Goal: Information Seeking & Learning: Learn about a topic

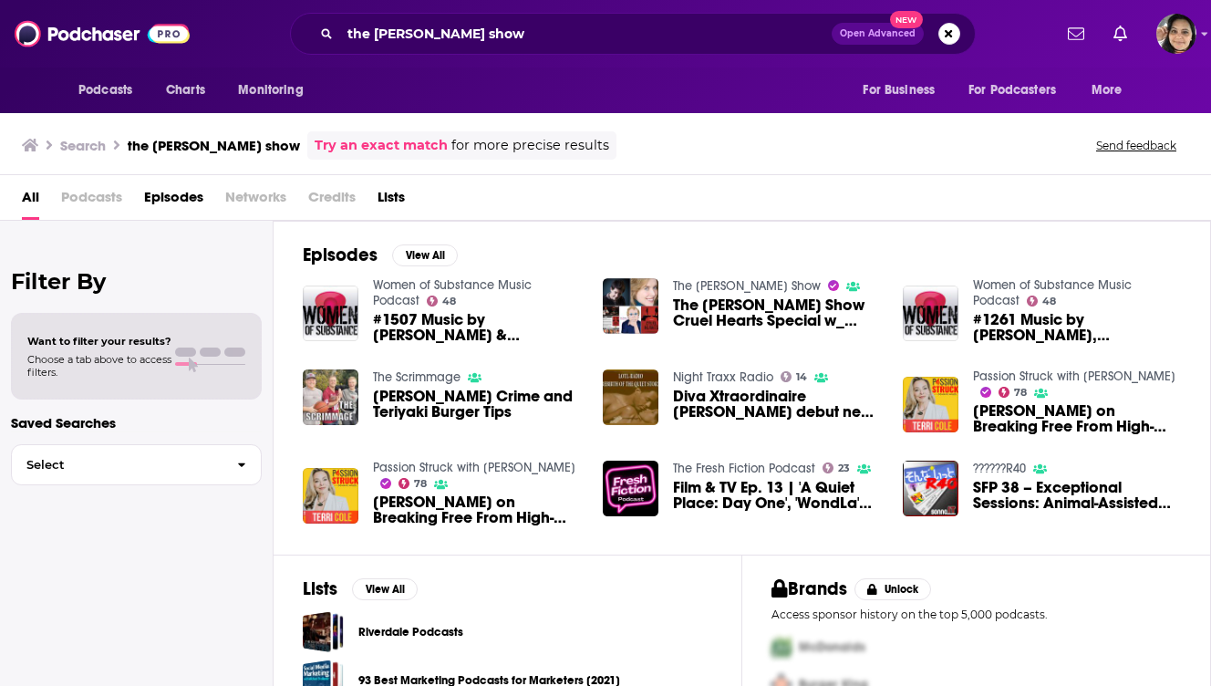
scroll to position [84, 0]
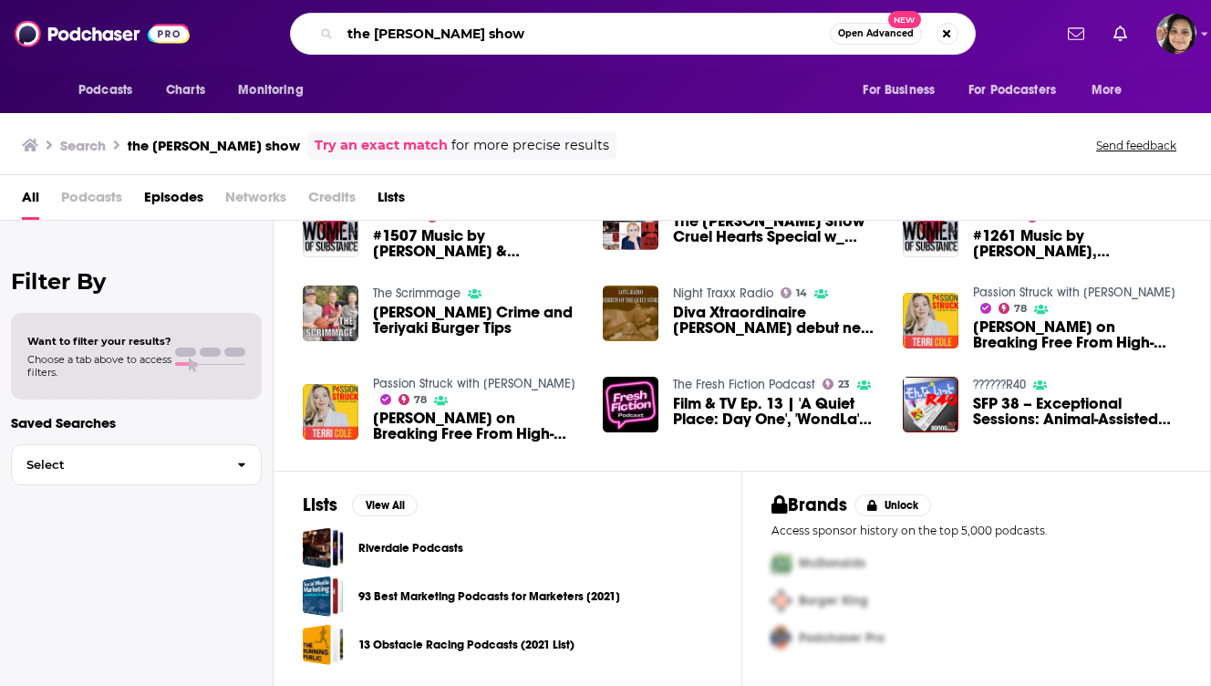
drag, startPoint x: 375, startPoint y: 37, endPoint x: 288, endPoint y: 37, distance: 86.7
click at [288, 37] on div "the [PERSON_NAME] show Open Advanced New" at bounding box center [632, 34] width 838 height 42
type input "[PERSON_NAME] show"
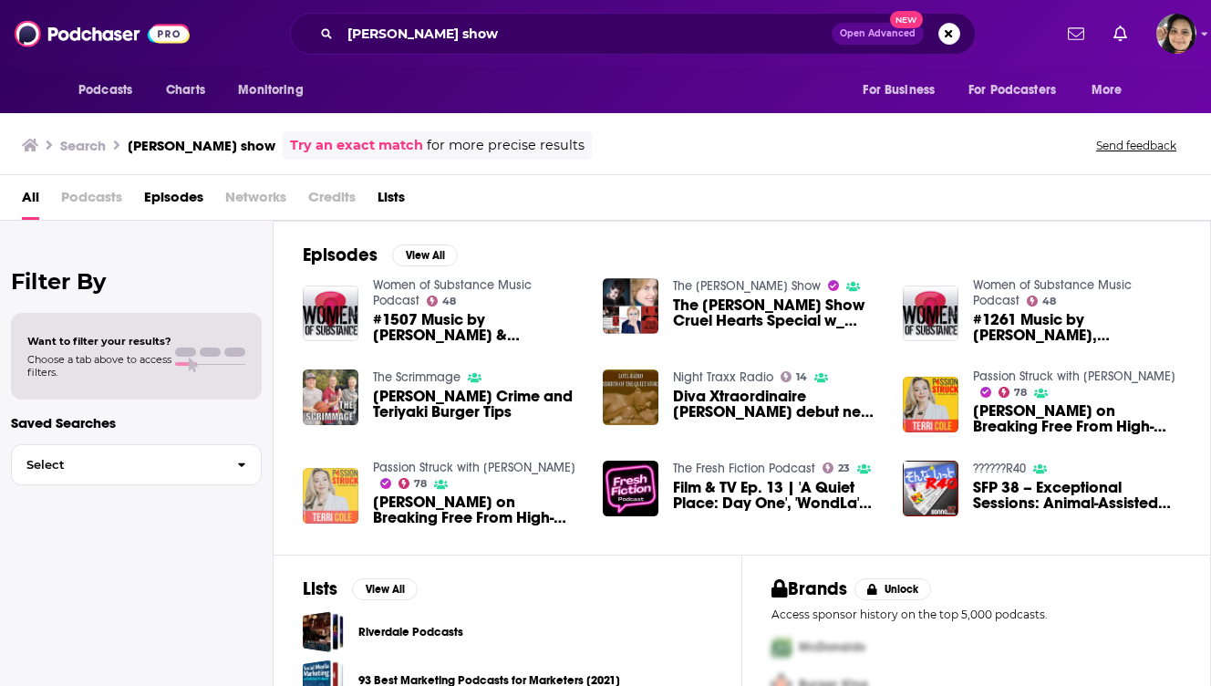
click at [330, 494] on img "Terri Cole on Breaking Free From High-Functioning Codependency EP 520" at bounding box center [331, 496] width 56 height 56
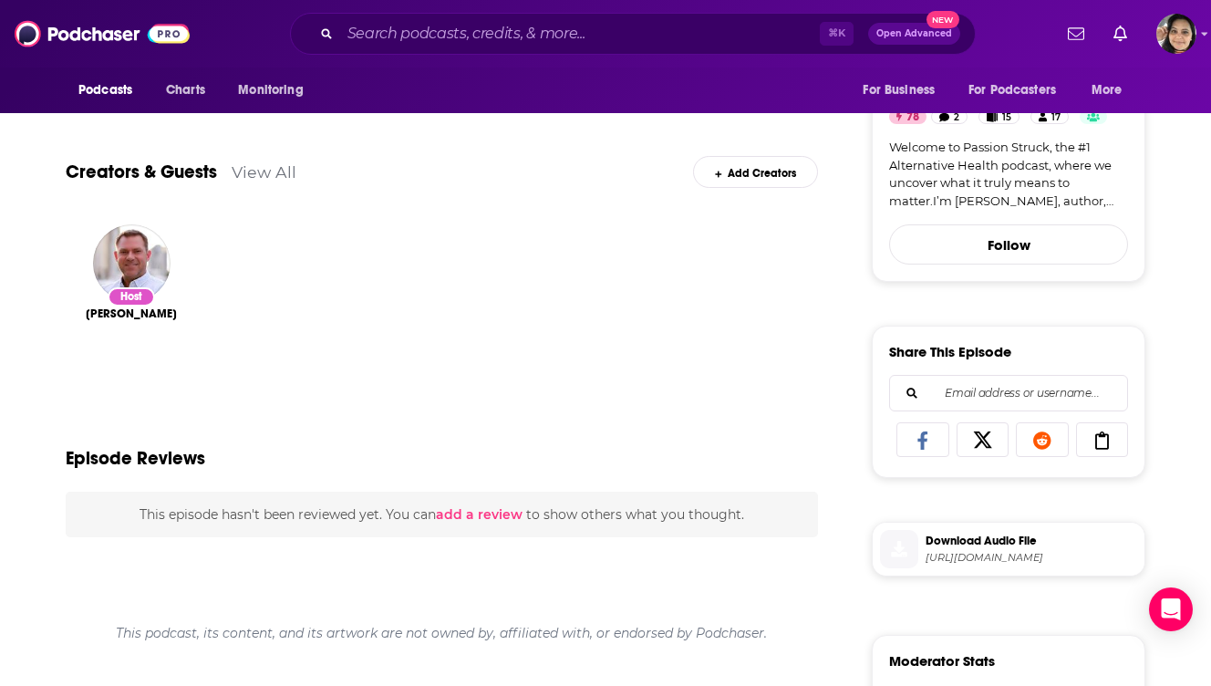
scroll to position [552, 0]
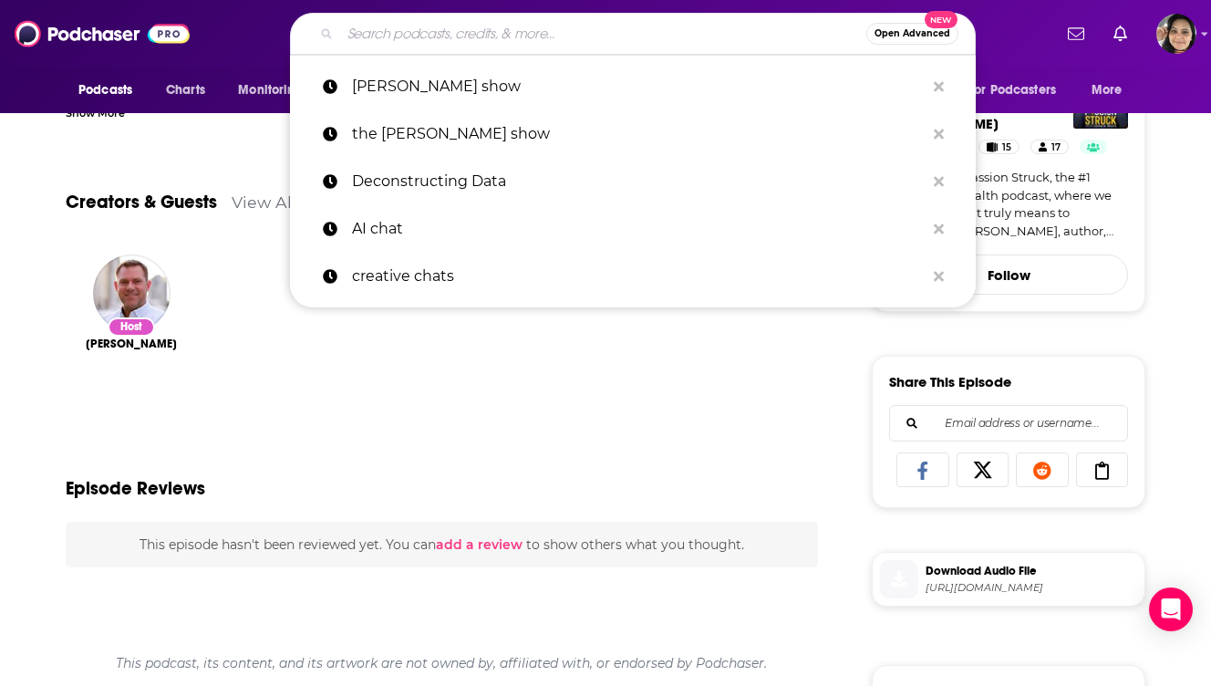
click at [447, 35] on input "Search podcasts, credits, & more..." at bounding box center [603, 33] width 526 height 29
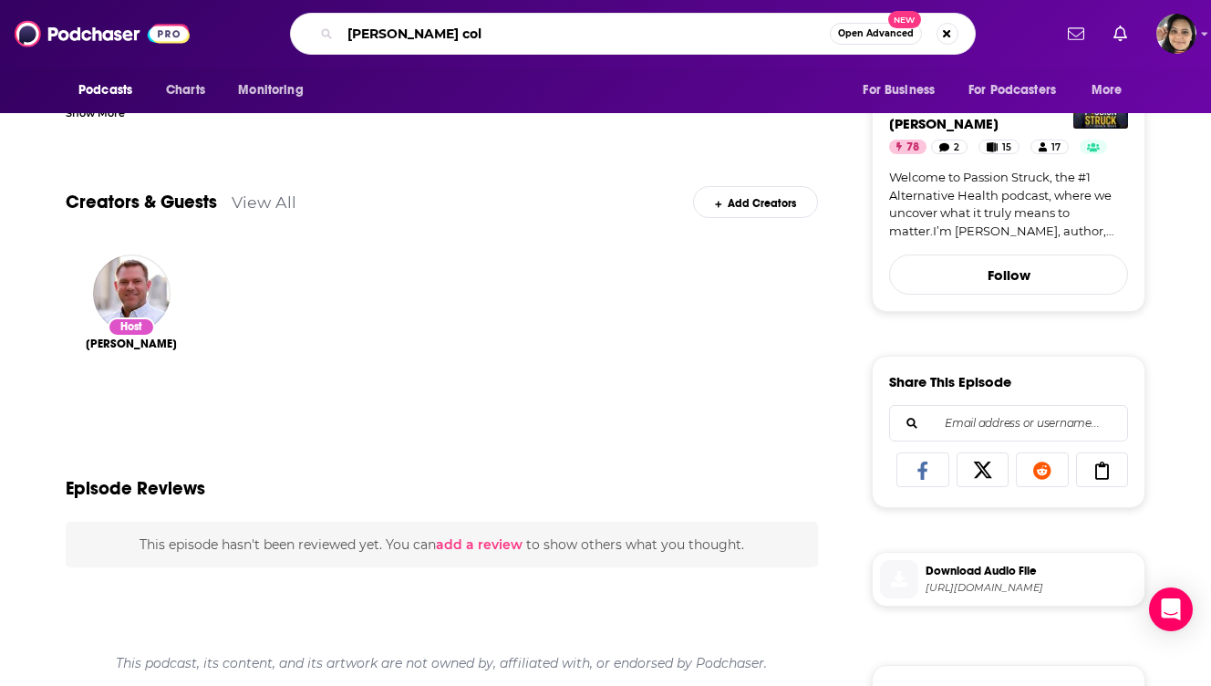
type input "[PERSON_NAME]"
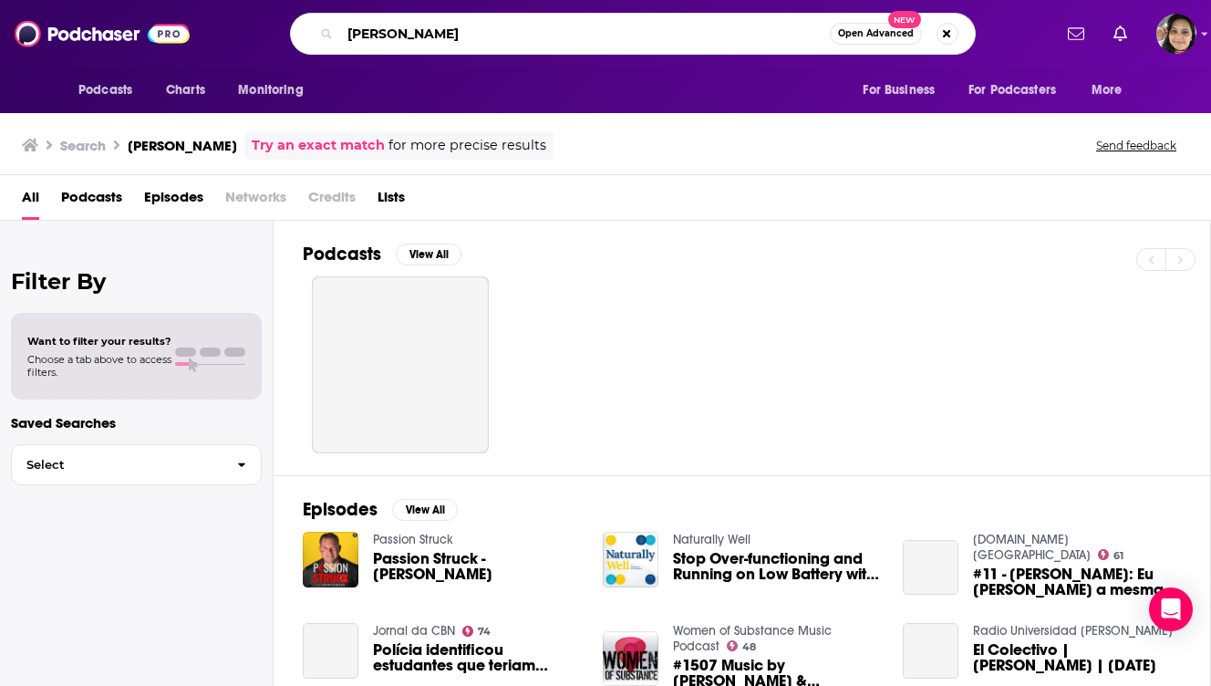
click at [364, 36] on input "[PERSON_NAME]" at bounding box center [585, 33] width 490 height 29
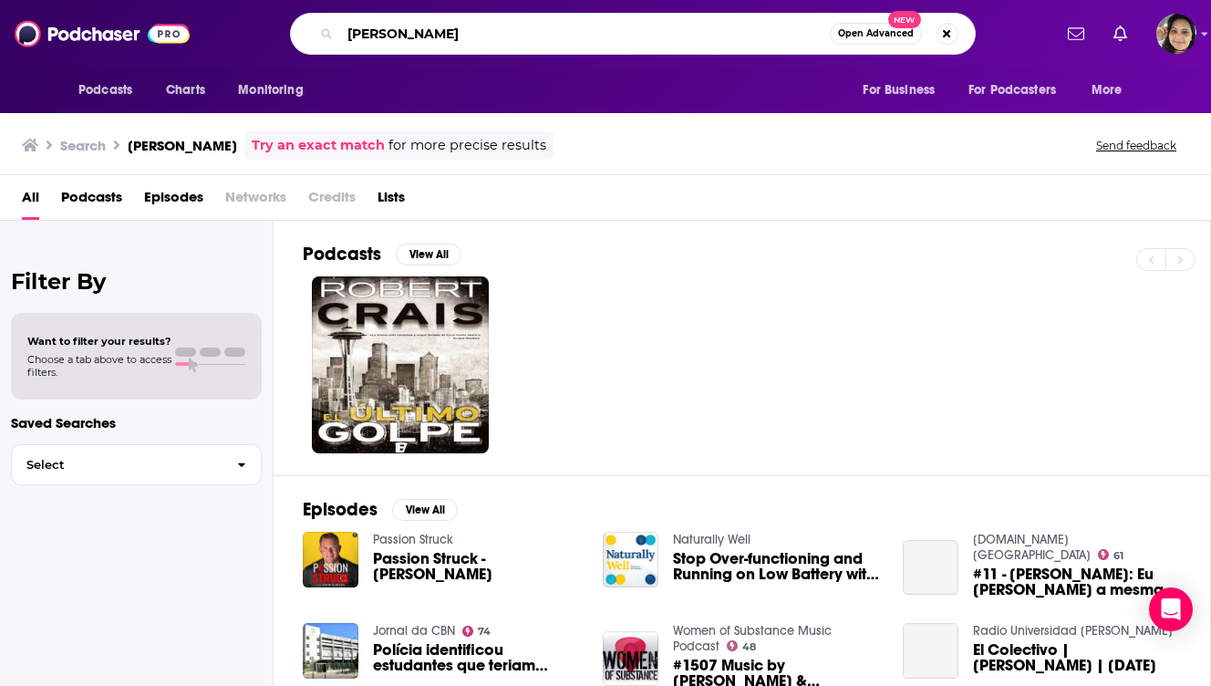
type input "[PERSON_NAME]"
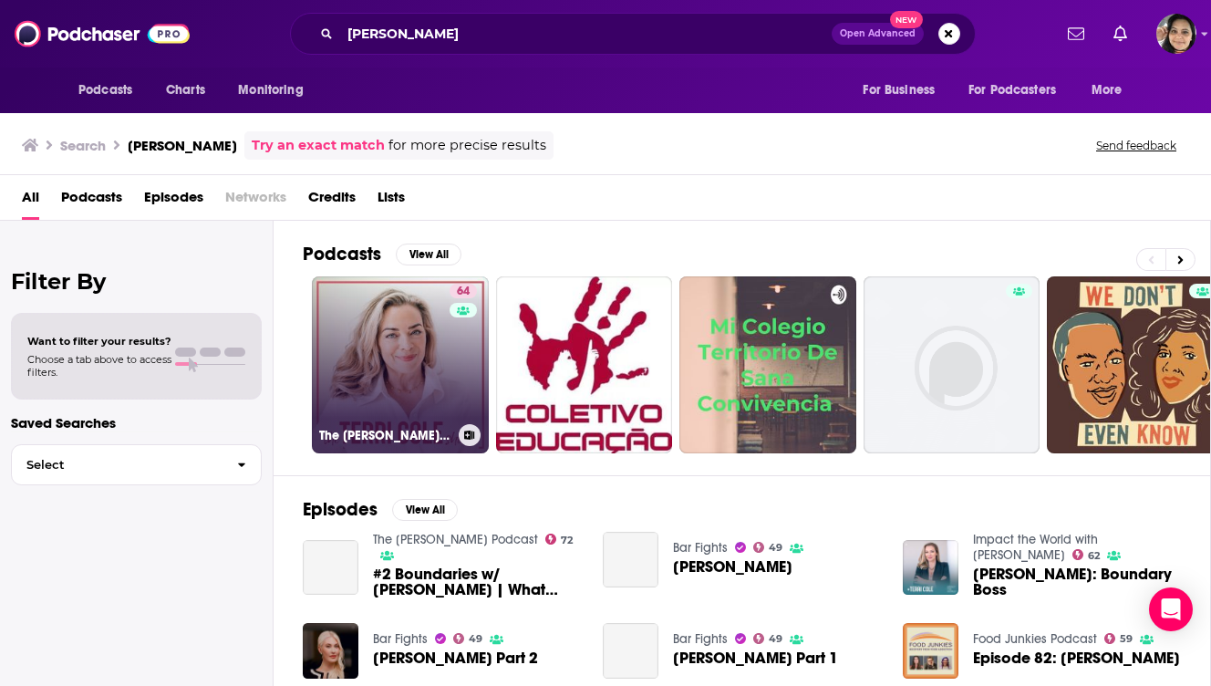
click at [369, 318] on link "64 The [PERSON_NAME] Show" at bounding box center [400, 364] width 177 height 177
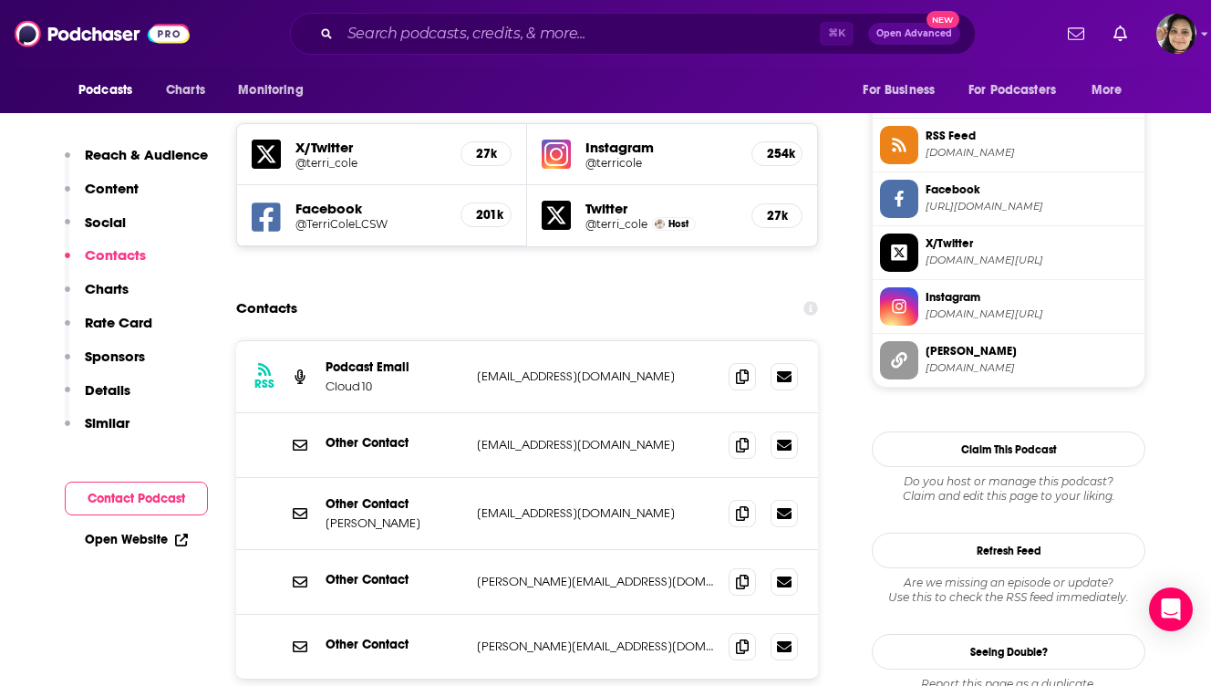
scroll to position [1659, 0]
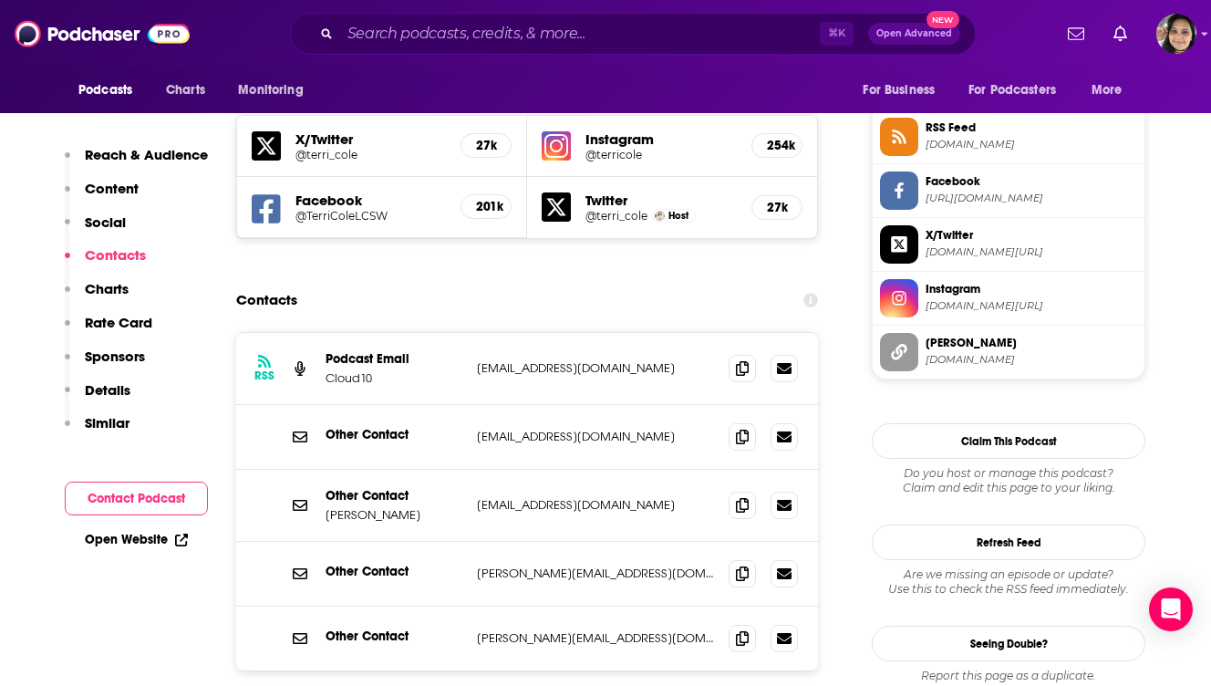
click at [732, 650] on div "RSS Podcast Email Cloud10 [EMAIL_ADDRESS][DOMAIN_NAME] [EMAIL_ADDRESS][DOMAIN_N…" at bounding box center [527, 559] width 582 height 454
click at [745, 497] on icon at bounding box center [742, 504] width 13 height 15
click at [397, 35] on input "Search podcasts, credits, & more..." at bounding box center [580, 33] width 480 height 29
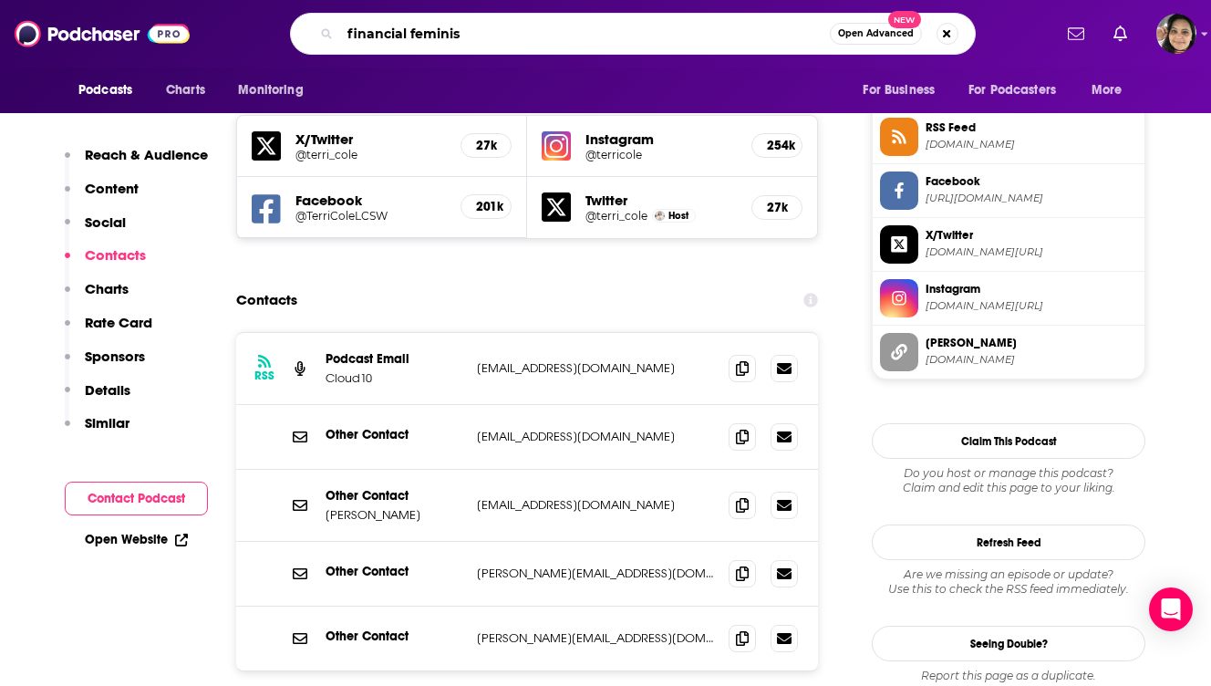
type input "financial feminist"
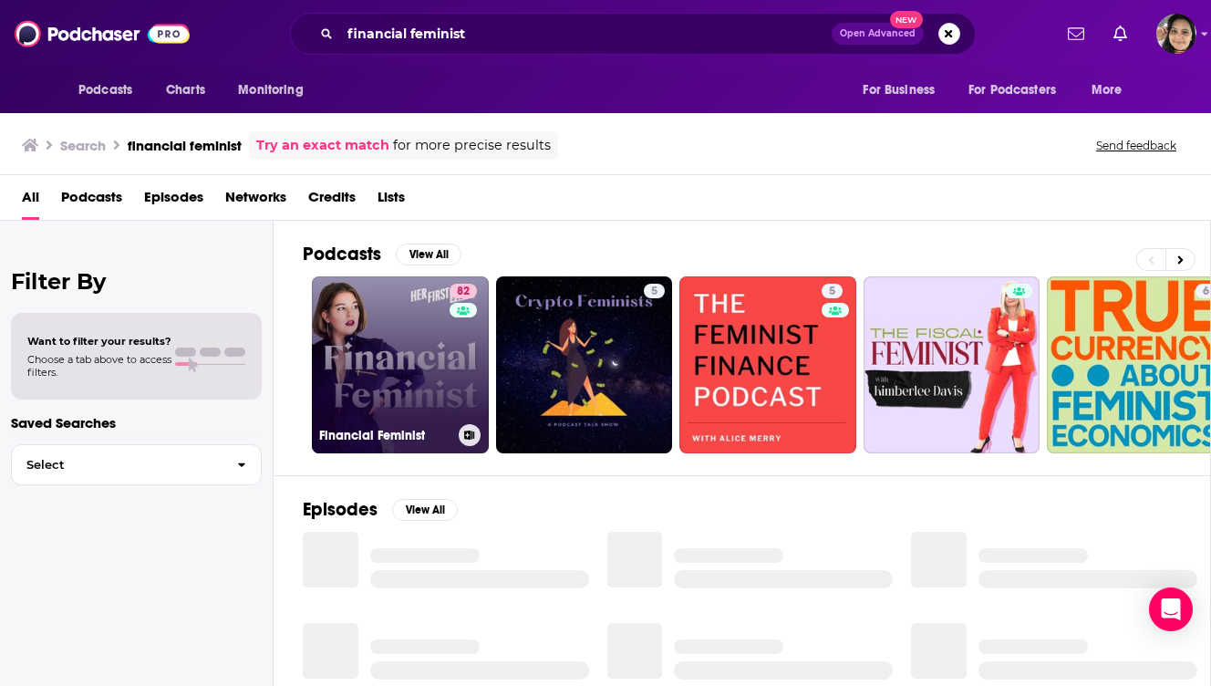
click at [416, 374] on link "82 Financial Feminist" at bounding box center [400, 364] width 177 height 177
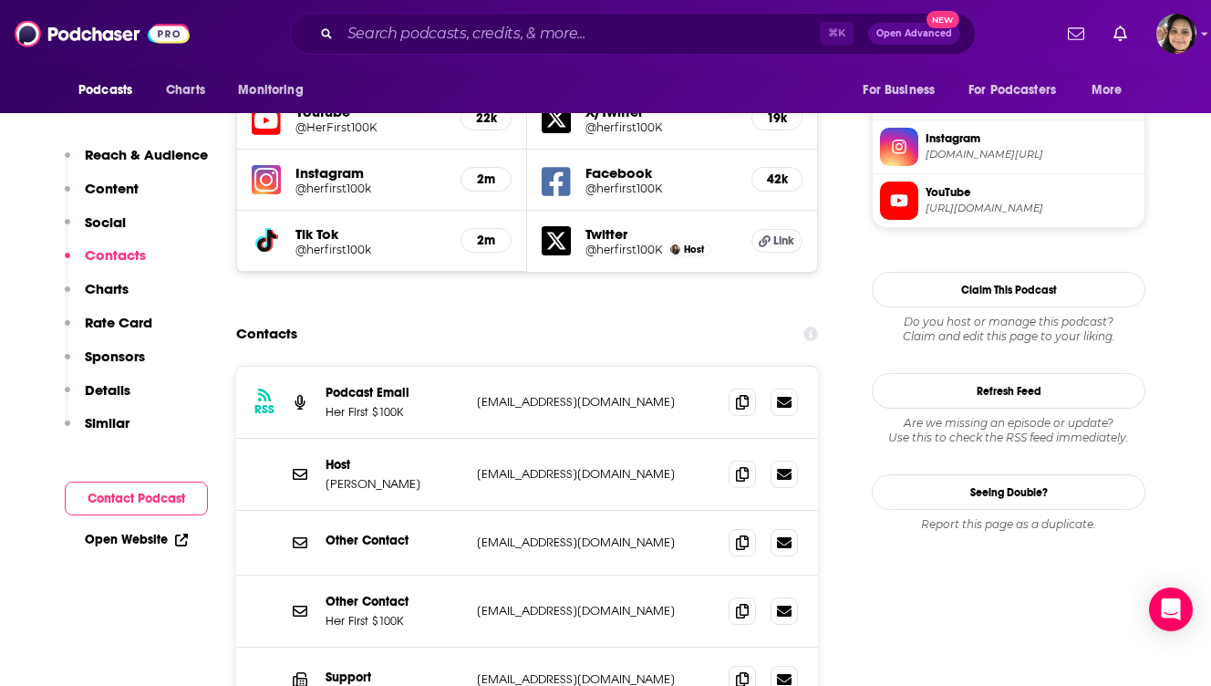
scroll to position [1698, 0]
click at [745, 465] on icon at bounding box center [742, 472] width 13 height 15
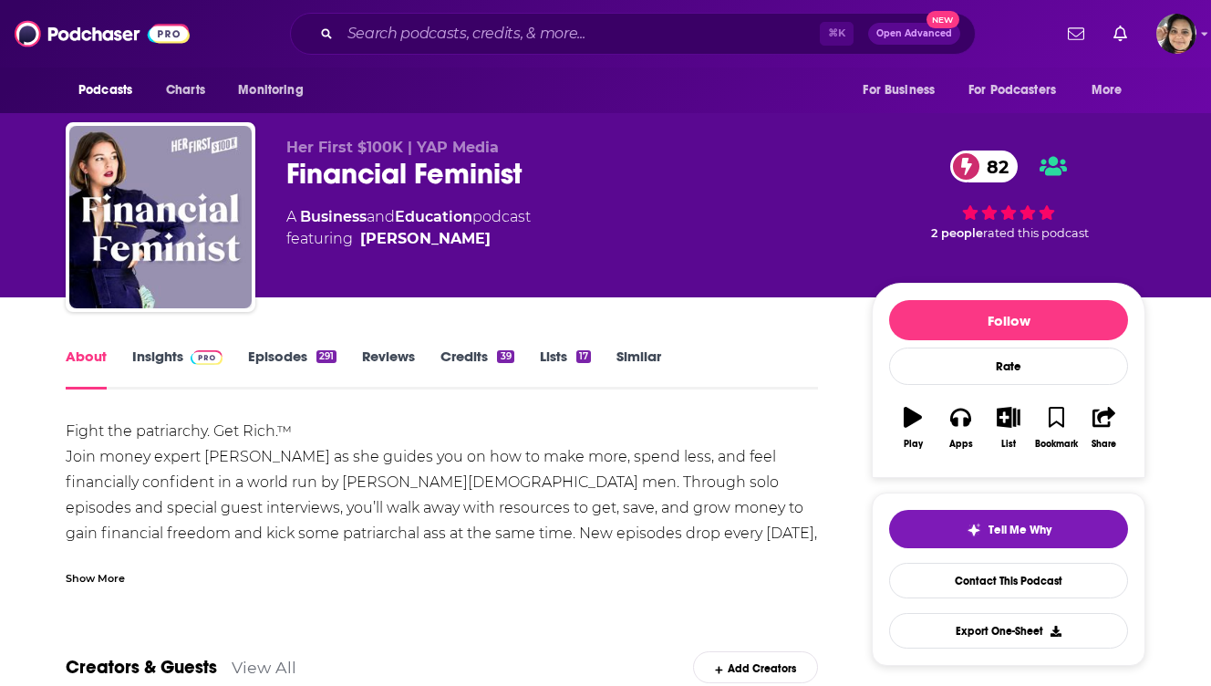
click at [646, 354] on link "Similar" at bounding box center [639, 369] width 45 height 42
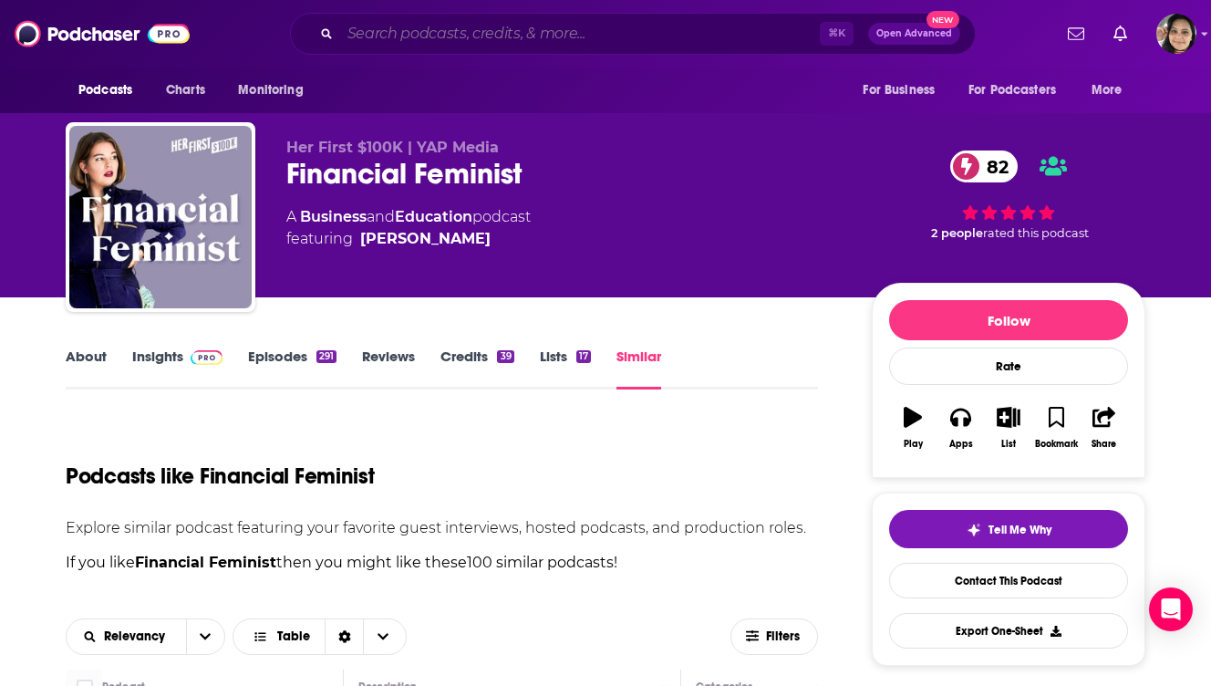
click at [453, 36] on input "Search podcasts, credits, & more..." at bounding box center [580, 33] width 480 height 29
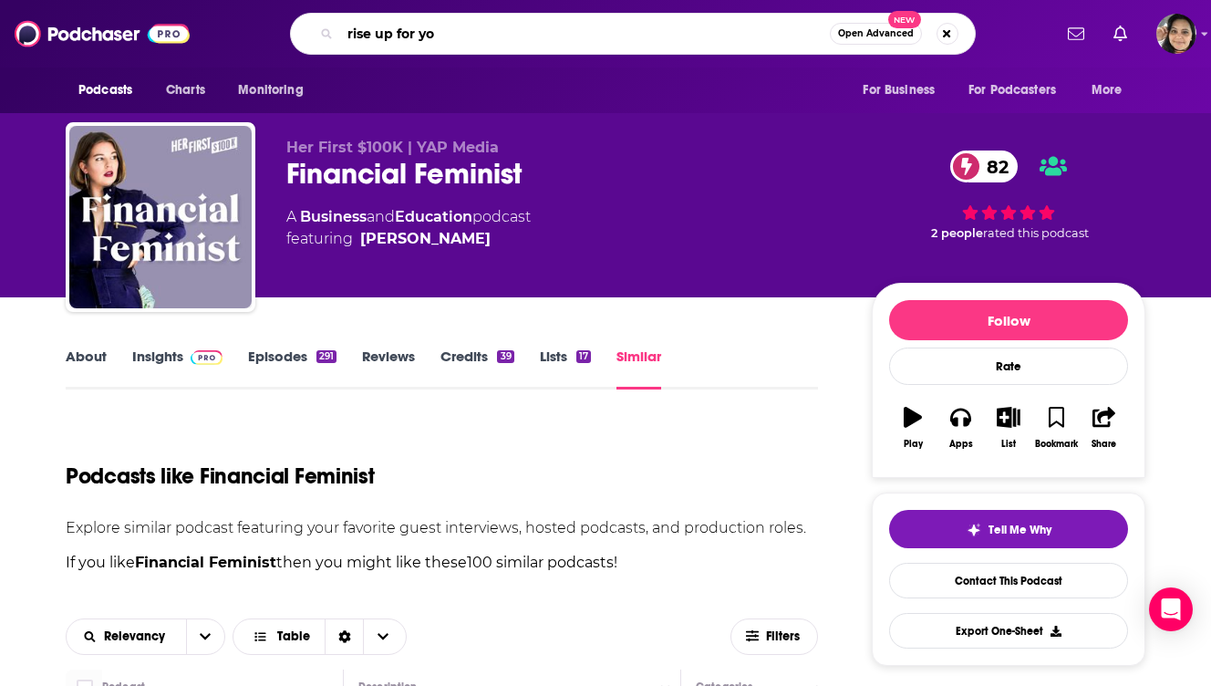
type input "rise up for you"
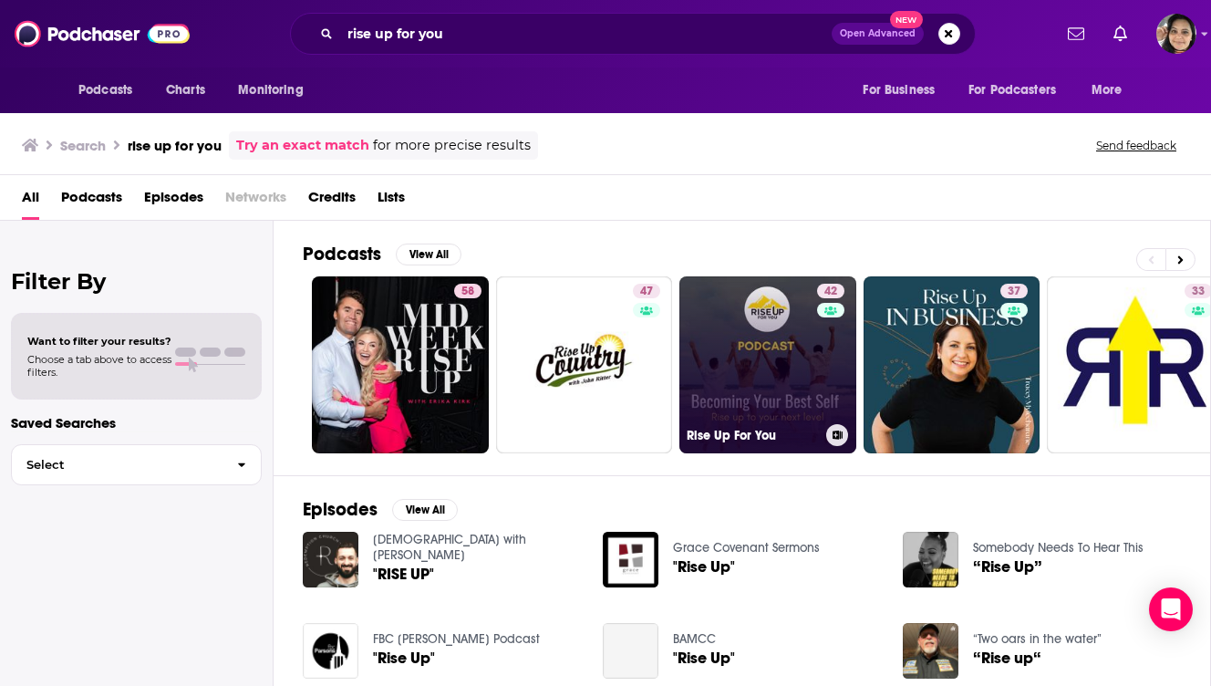
click at [758, 291] on link "42 Rise Up For You" at bounding box center [768, 364] width 177 height 177
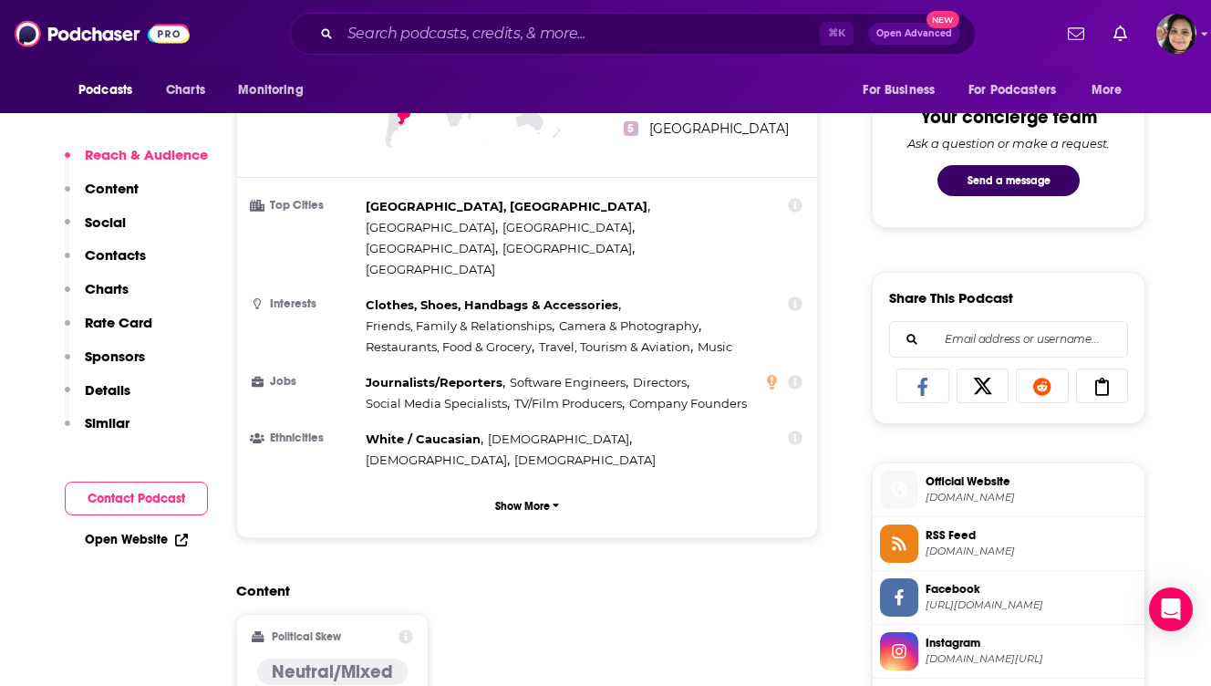
scroll to position [943, 0]
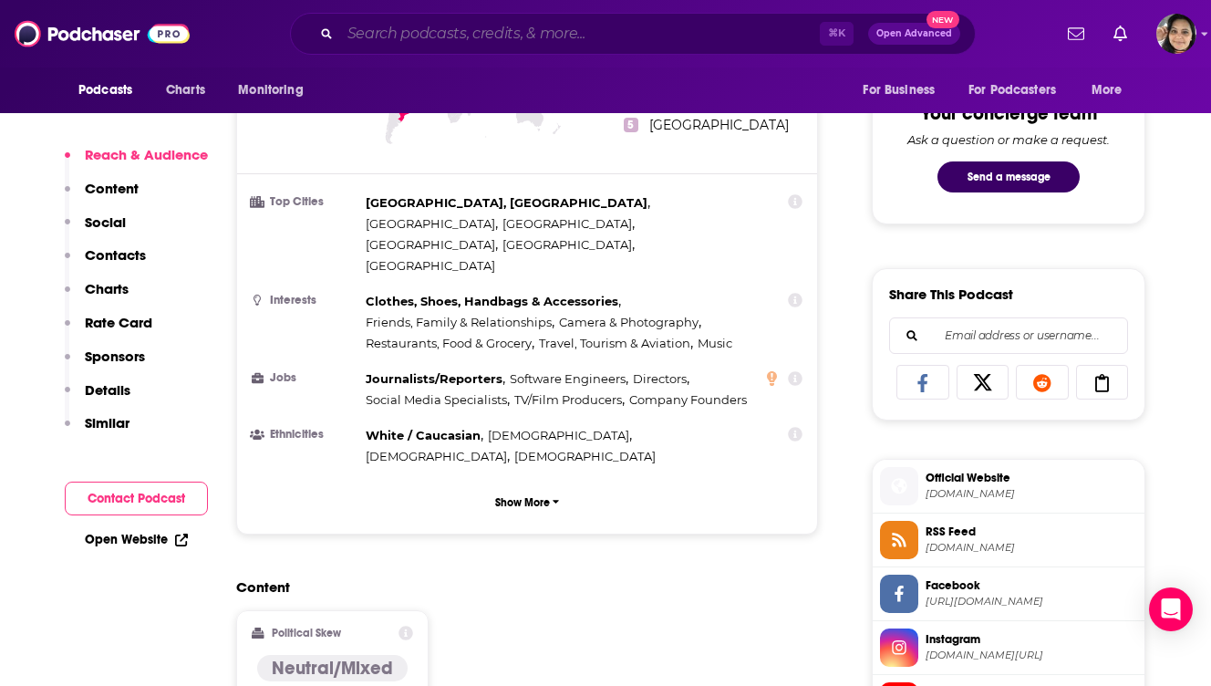
click at [566, 36] on input "Search podcasts, credits, & more..." at bounding box center [580, 33] width 480 height 29
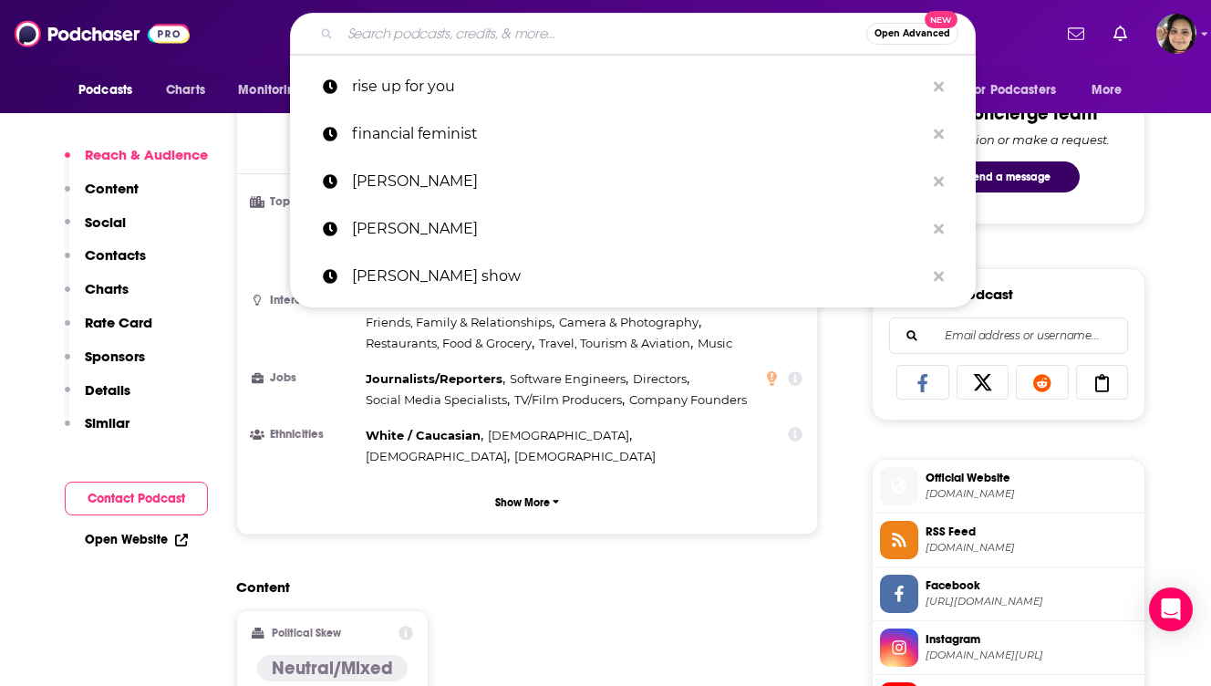
paste input "Powerhouse Women"
type input "Powerhouse Women"
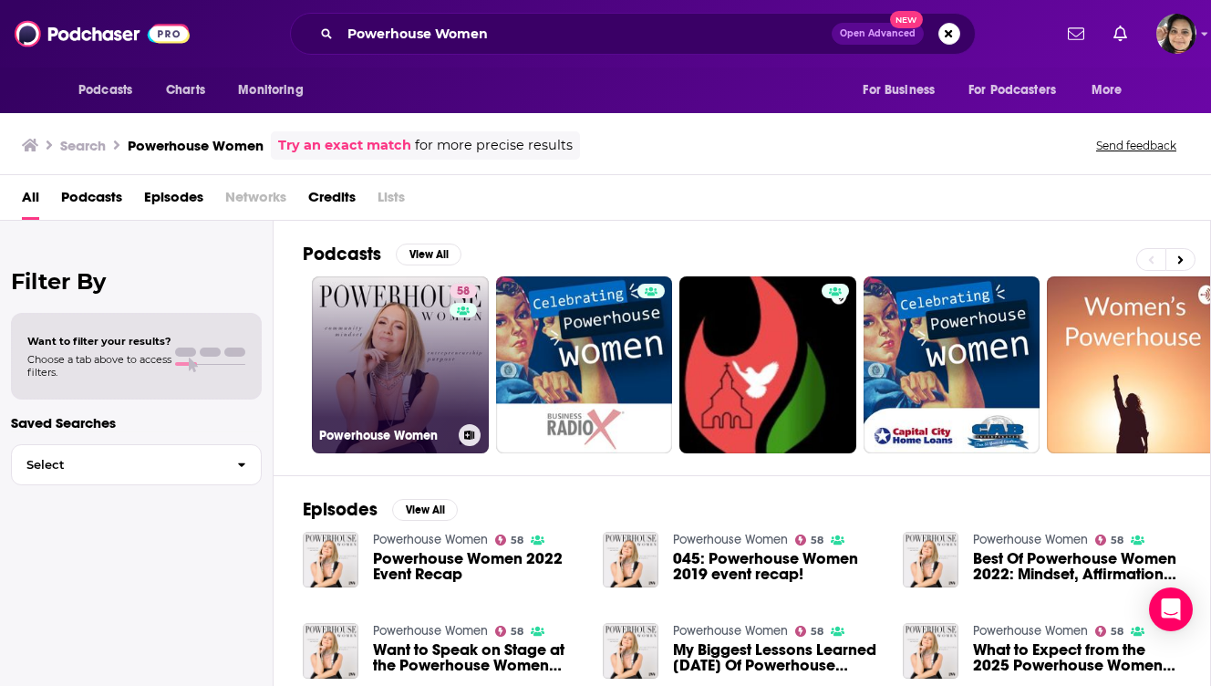
click at [413, 338] on link "58 Powerhouse Women" at bounding box center [400, 364] width 177 height 177
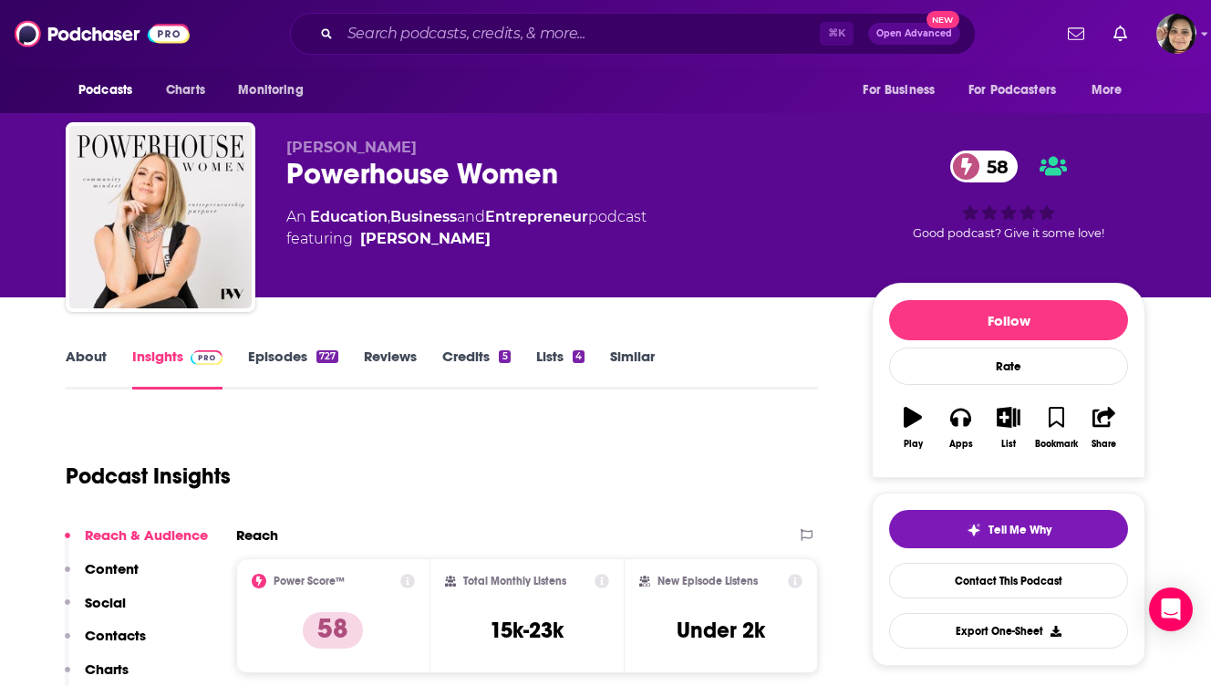
click at [89, 362] on link "About" at bounding box center [86, 369] width 41 height 42
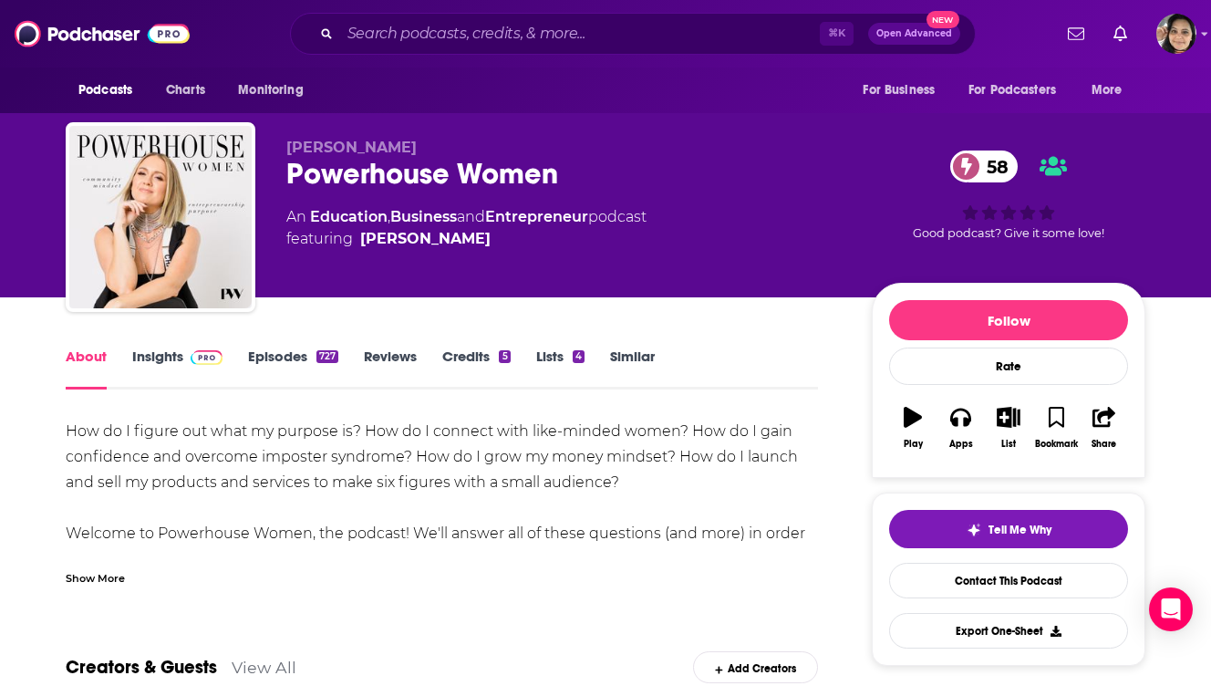
click at [106, 575] on div "Show More" at bounding box center [95, 576] width 59 height 17
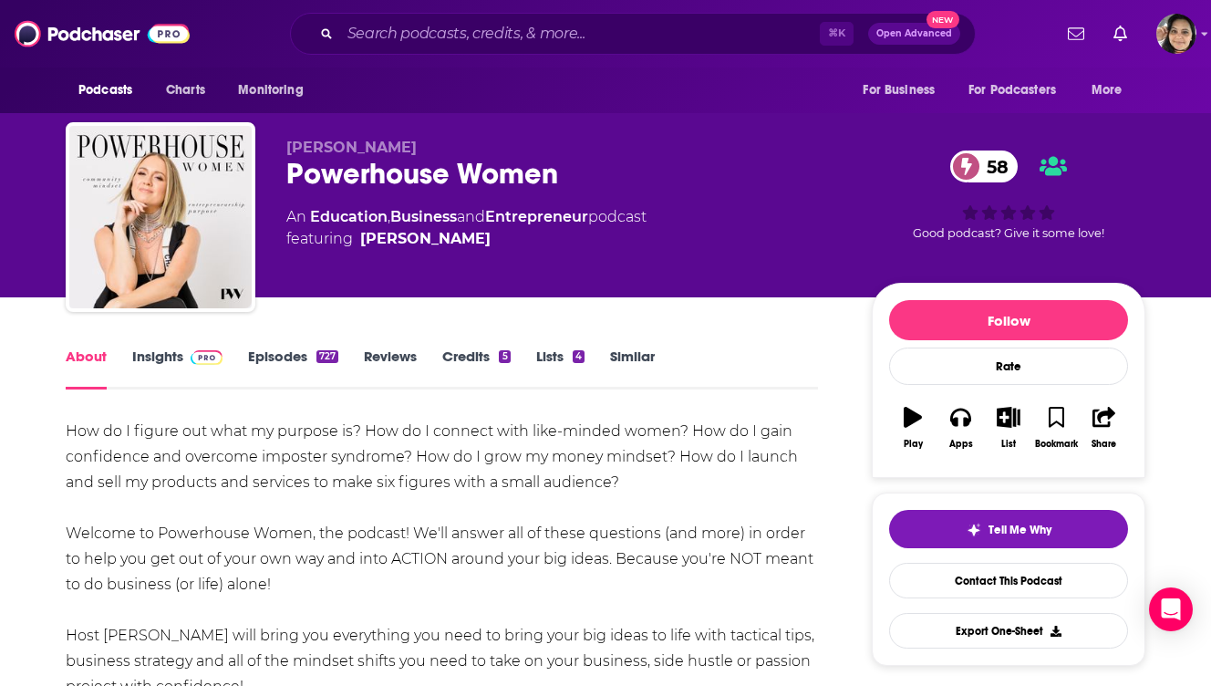
drag, startPoint x: 286, startPoint y: 147, endPoint x: 447, endPoint y: 153, distance: 161.6
click at [447, 153] on p "Lindsey Schwartz" at bounding box center [564, 147] width 556 height 17
copy span "Lindsey Schwartz"
click at [157, 363] on link "Insights" at bounding box center [177, 369] width 90 height 42
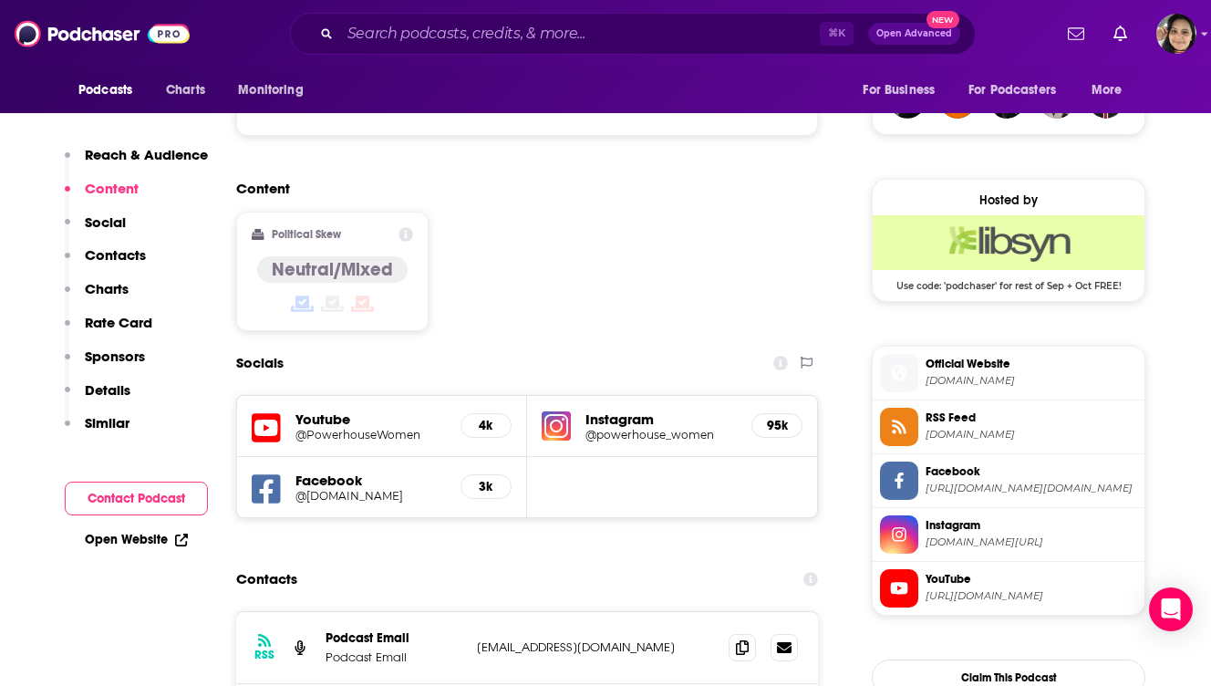
scroll to position [1457, 0]
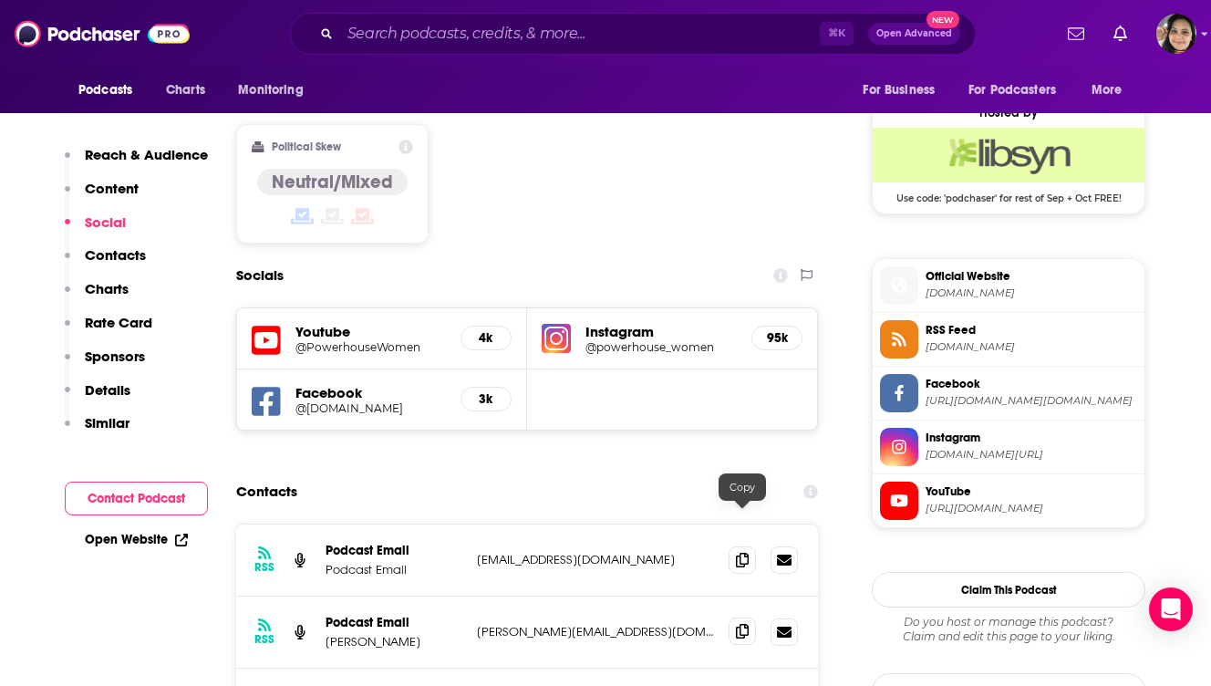
click at [742, 624] on icon at bounding box center [742, 631] width 13 height 15
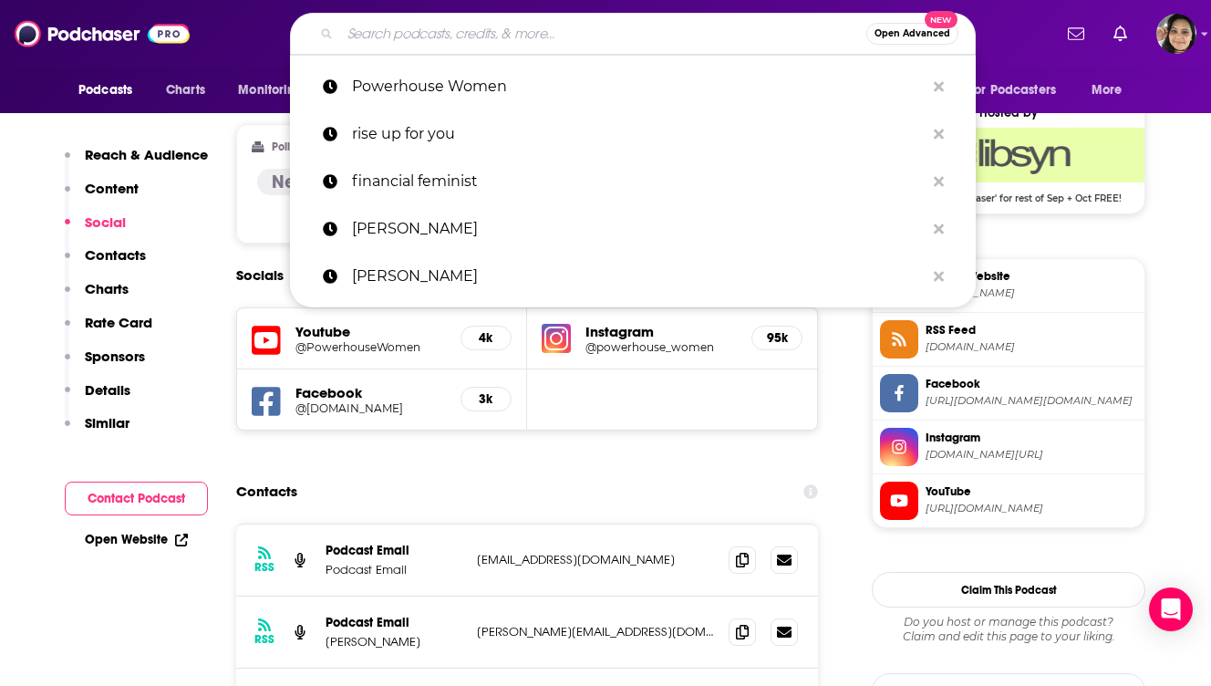
click at [426, 29] on input "Search podcasts, credits, & more..." at bounding box center [603, 33] width 526 height 29
paste input "All In with Allie"
type input "All In with Allie"
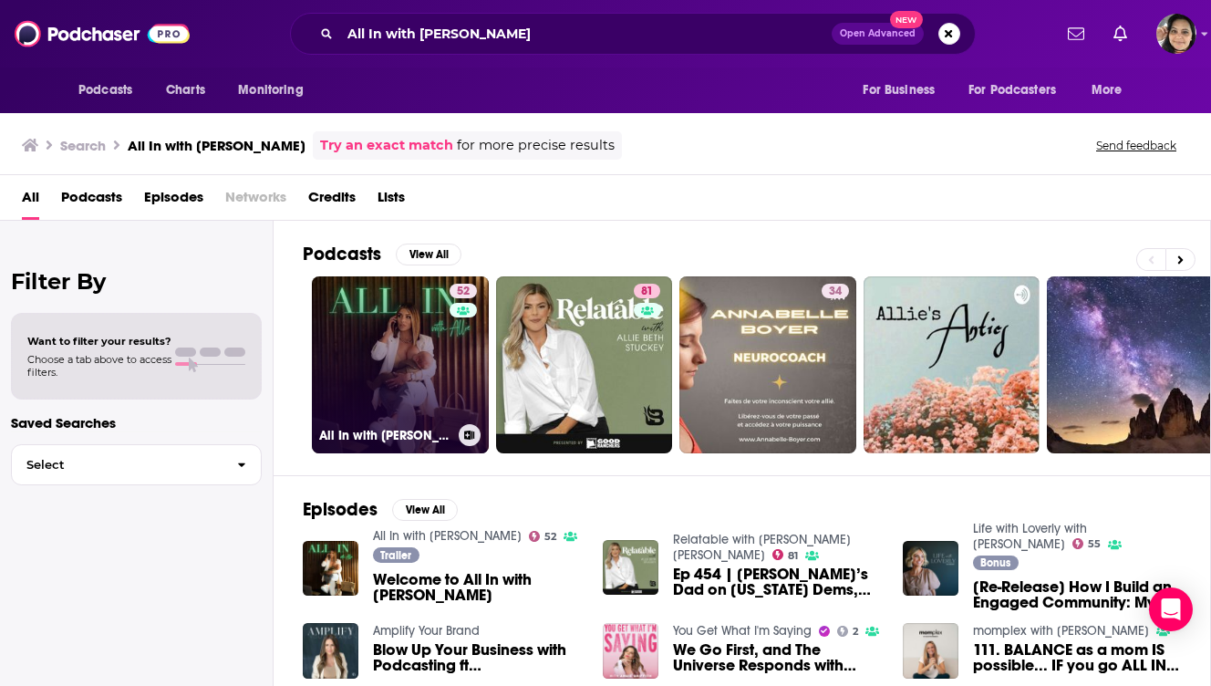
click at [357, 367] on link "52 All In with Allie" at bounding box center [400, 364] width 177 height 177
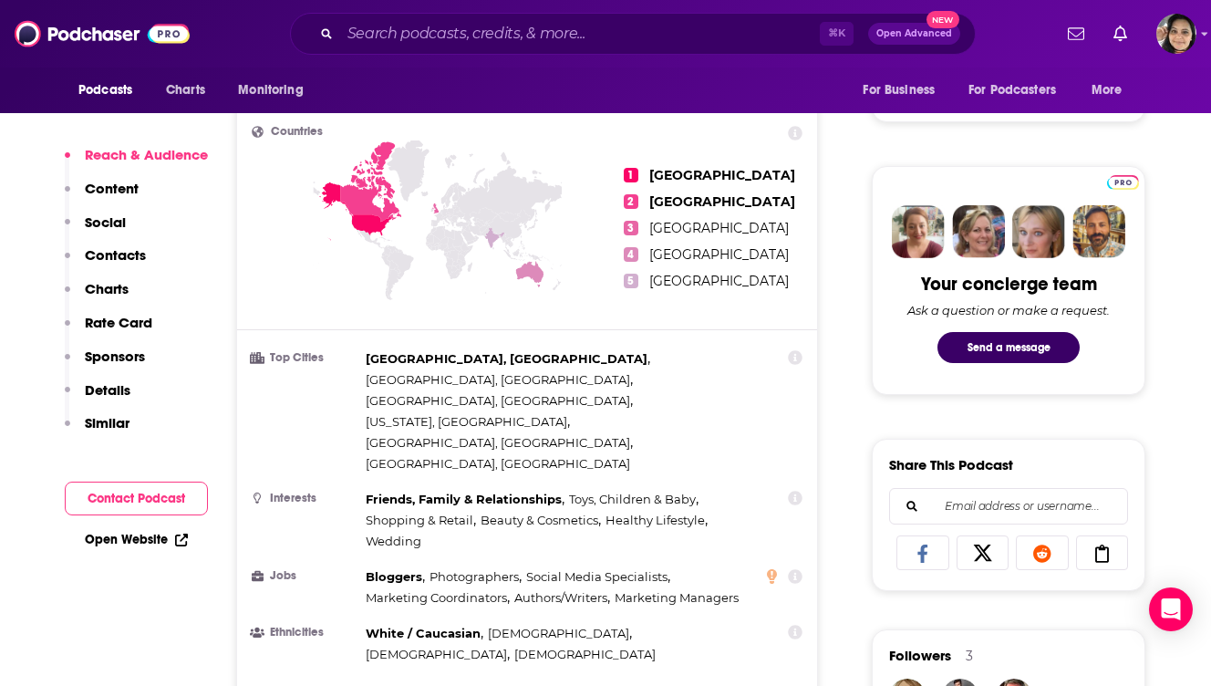
scroll to position [1282, 0]
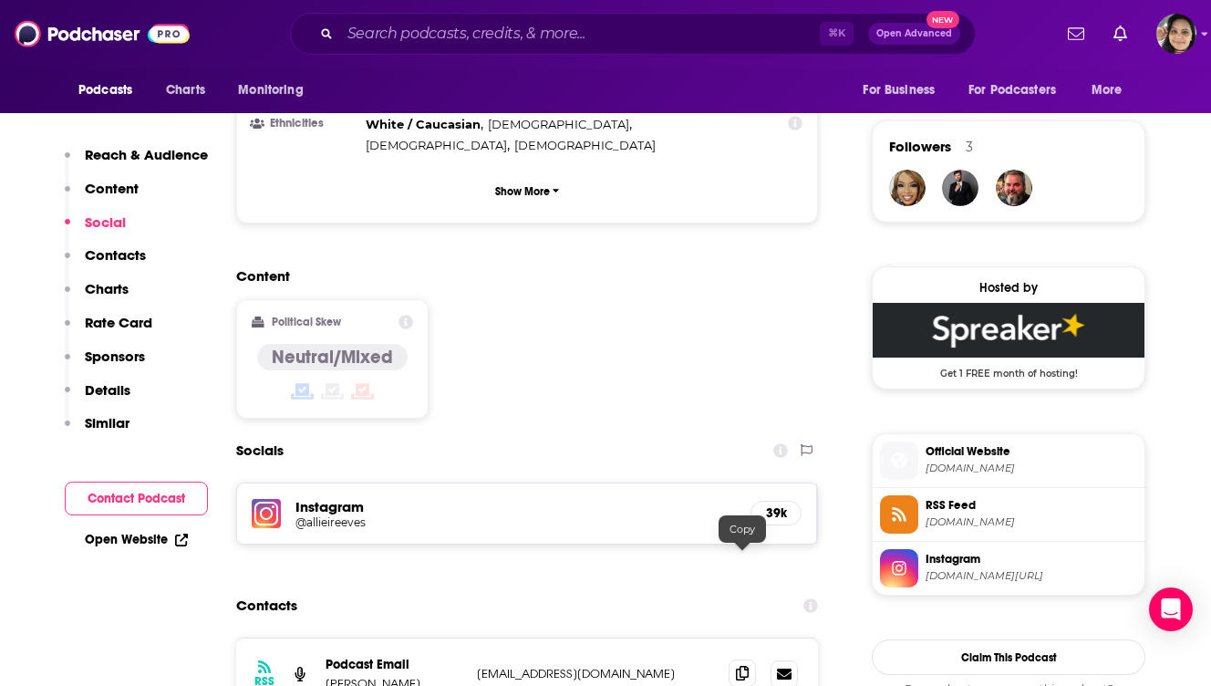
click at [735, 659] on span at bounding box center [742, 672] width 27 height 27
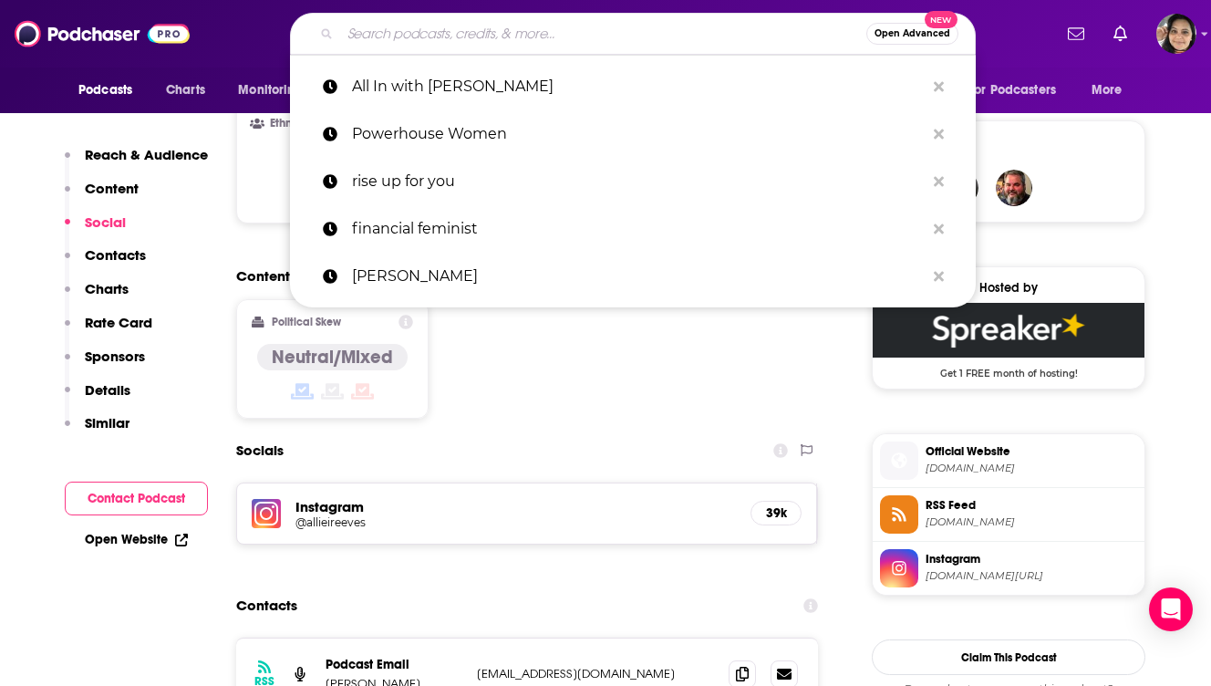
click at [514, 45] on input "Search podcasts, credits, & more..." at bounding box center [603, 33] width 526 height 29
paste input "Becoming You Podcast"
type input "Becoming You Podcast"
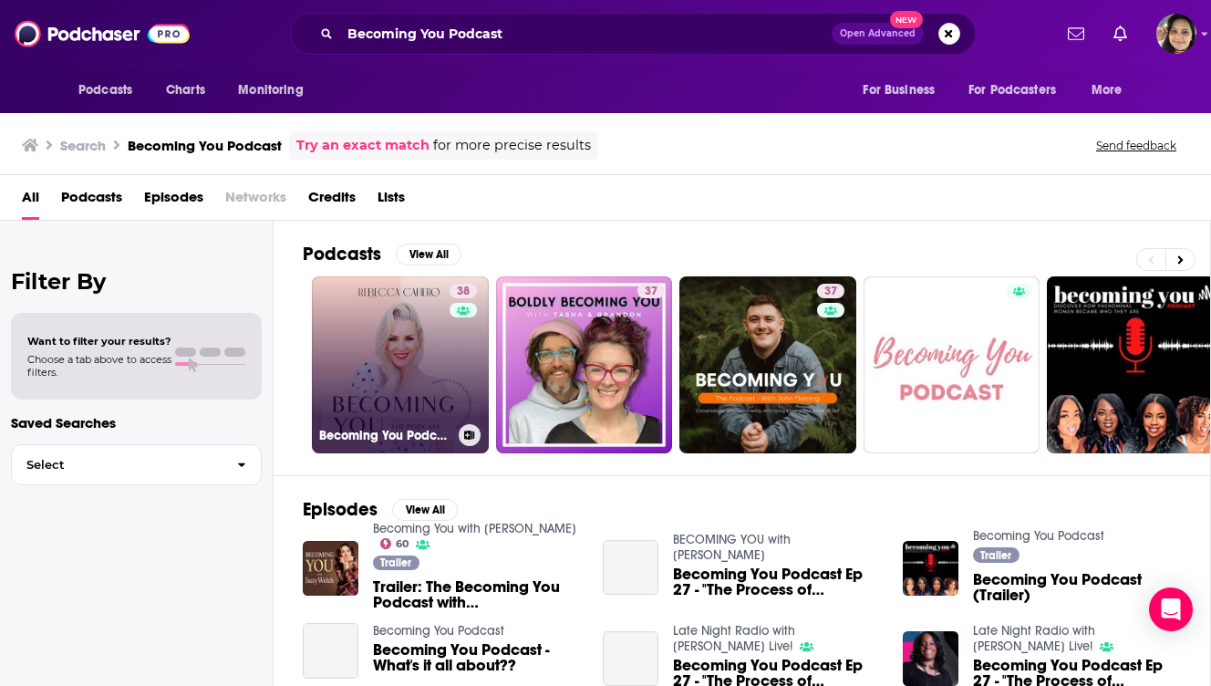
click at [416, 372] on link "38 Becoming You Podcast" at bounding box center [400, 364] width 177 height 177
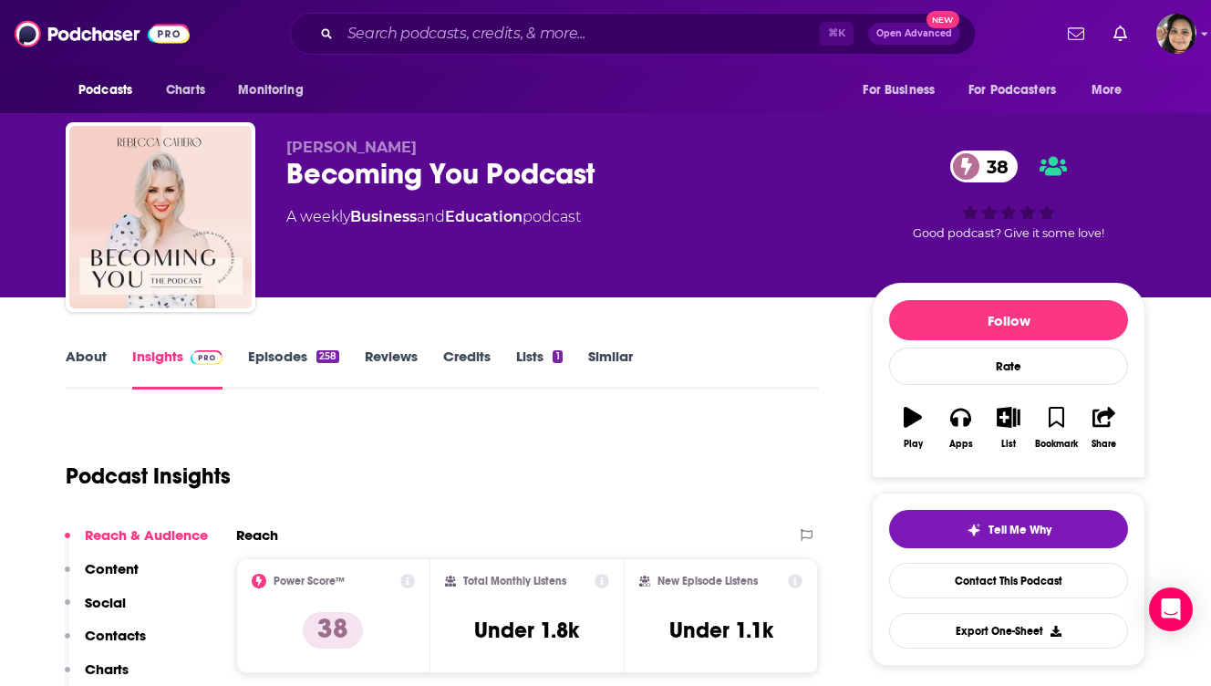
click at [94, 354] on link "About" at bounding box center [86, 369] width 41 height 42
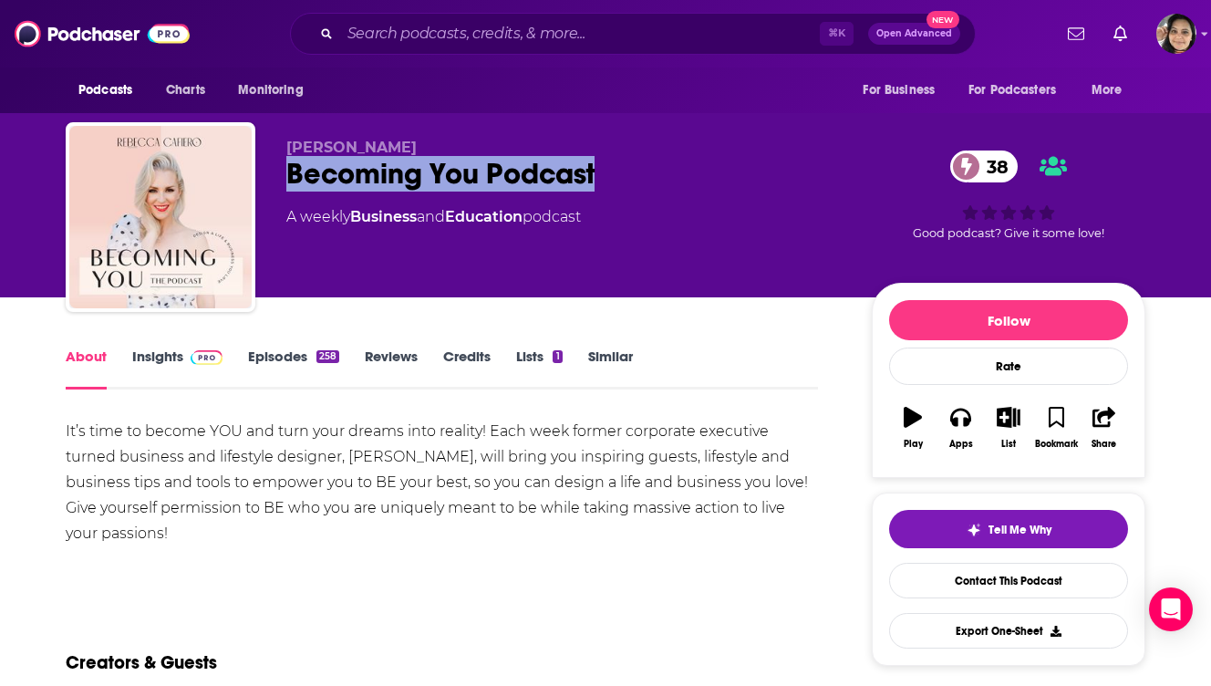
drag, startPoint x: 281, startPoint y: 172, endPoint x: 672, endPoint y: 176, distance: 391.3
click at [672, 176] on div "Rebecca Cafiero Becoming You Podcast 38 A weekly Business and Education podcast…" at bounding box center [606, 220] width 1080 height 197
copy h1 "Becoming You Podcast"
drag, startPoint x: 286, startPoint y: 143, endPoint x: 429, endPoint y: 143, distance: 142.3
click at [429, 143] on p "Rebecca Cafiero" at bounding box center [564, 147] width 556 height 17
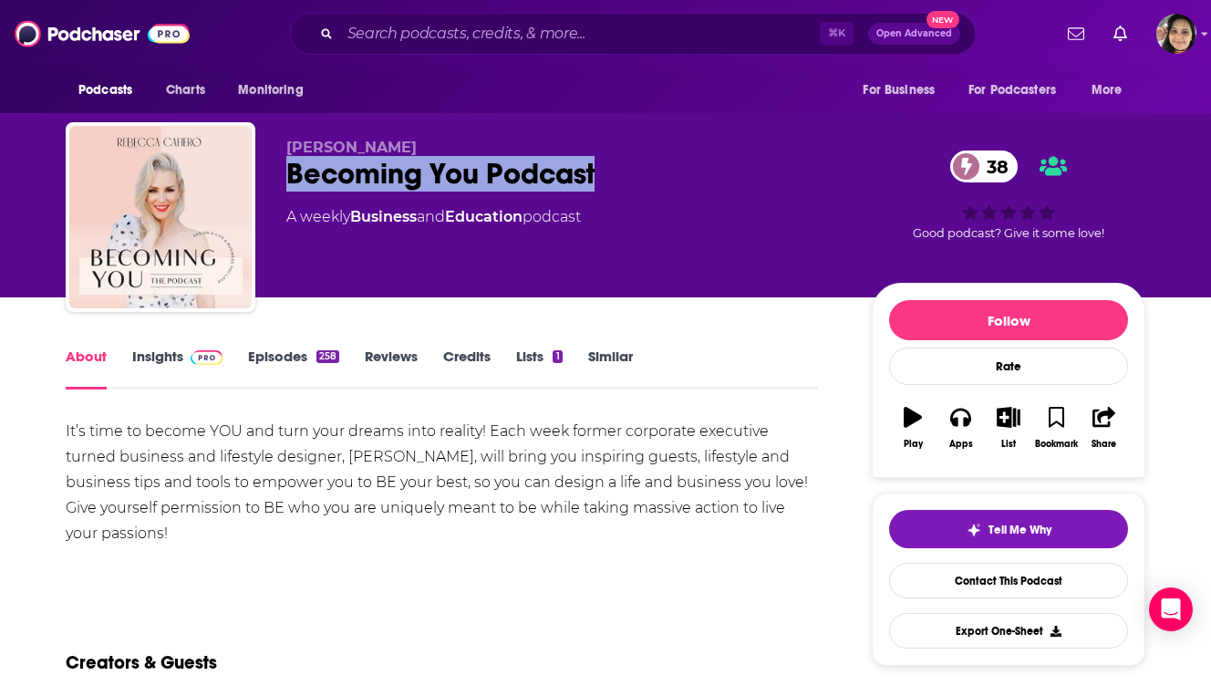
copy span "Rebecca Cafiero"
click at [152, 355] on link "Insights" at bounding box center [177, 369] width 90 height 42
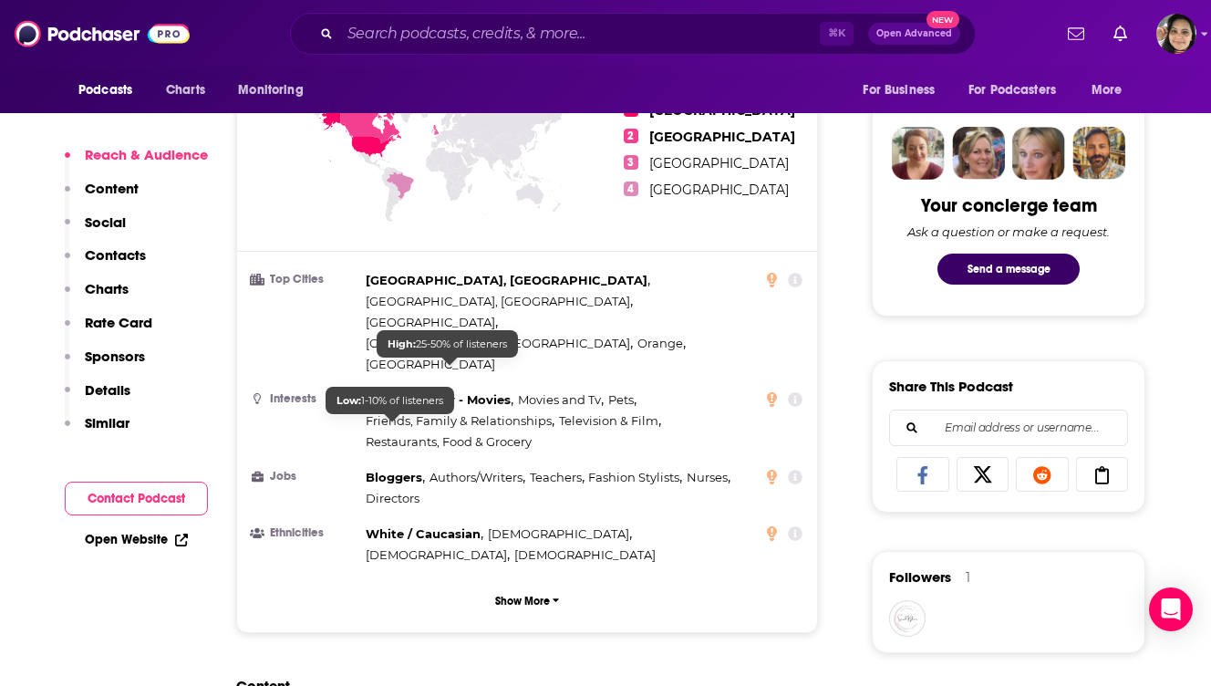
scroll to position [1261, 0]
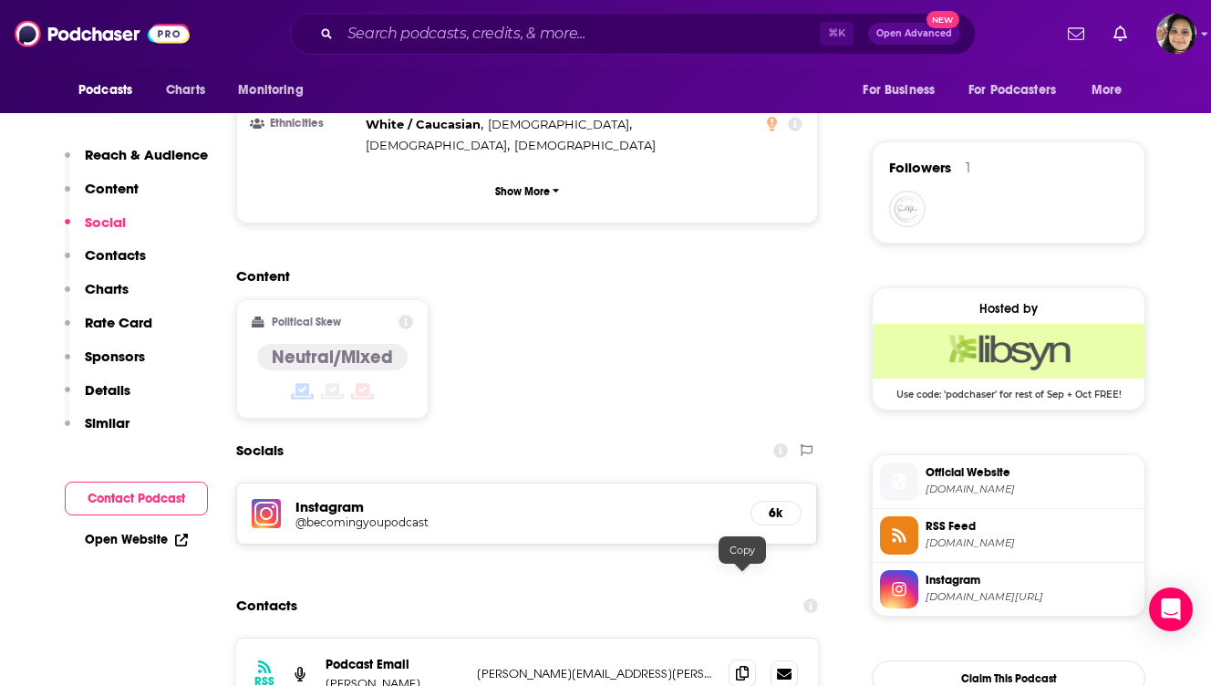
click at [745, 666] on icon at bounding box center [742, 673] width 13 height 15
click at [459, 26] on input "Search podcasts, credits, & more..." at bounding box center [580, 33] width 480 height 29
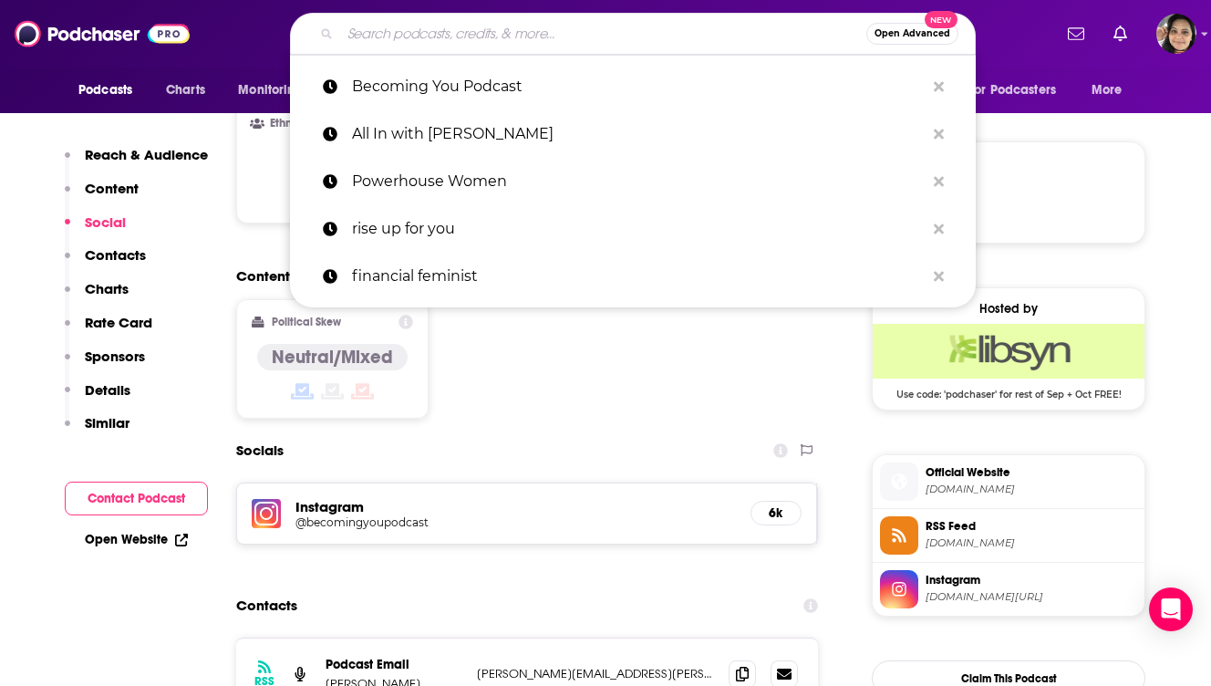
paste input "Divorce Dialogues"
type input "Divorce Dialogues"
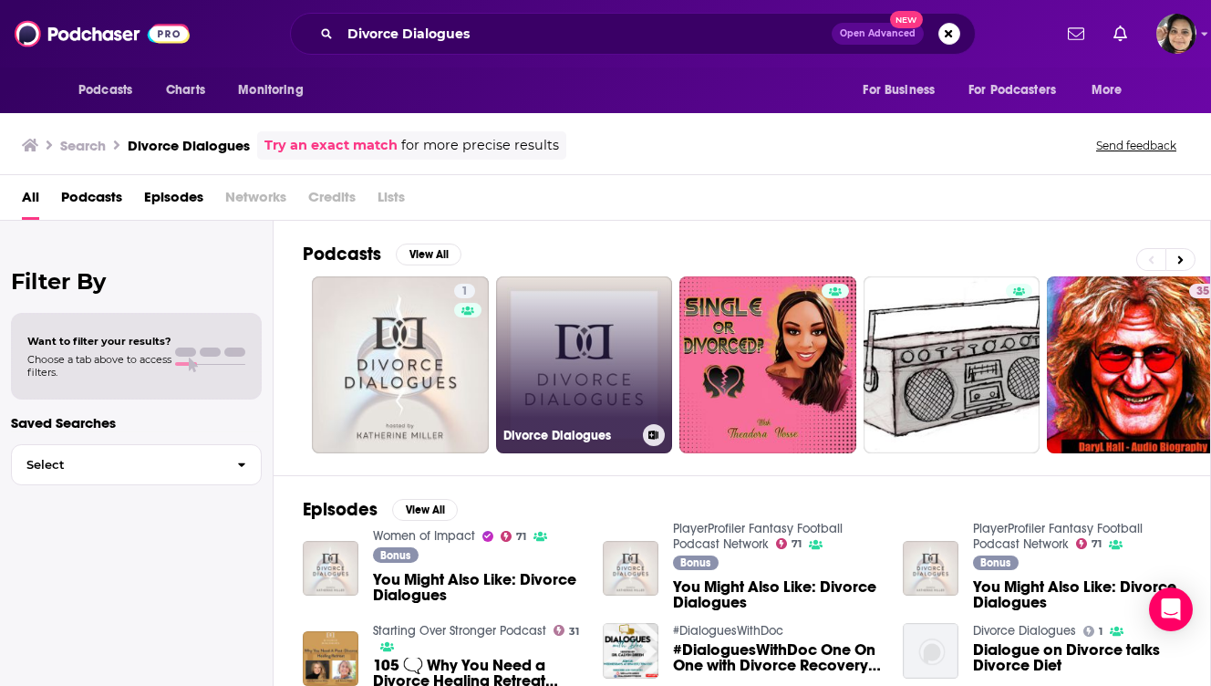
click at [614, 358] on link "Divorce Dialogues" at bounding box center [584, 364] width 177 height 177
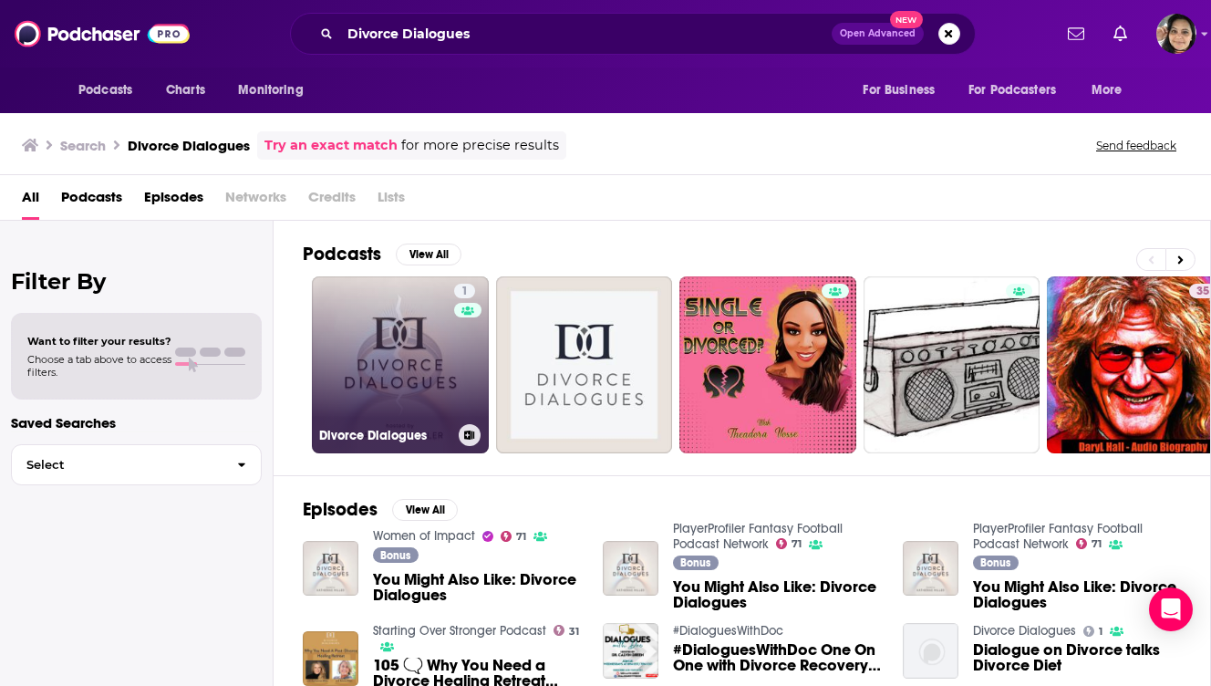
click at [361, 371] on link "1 Divorce Dialogues" at bounding box center [400, 364] width 177 height 177
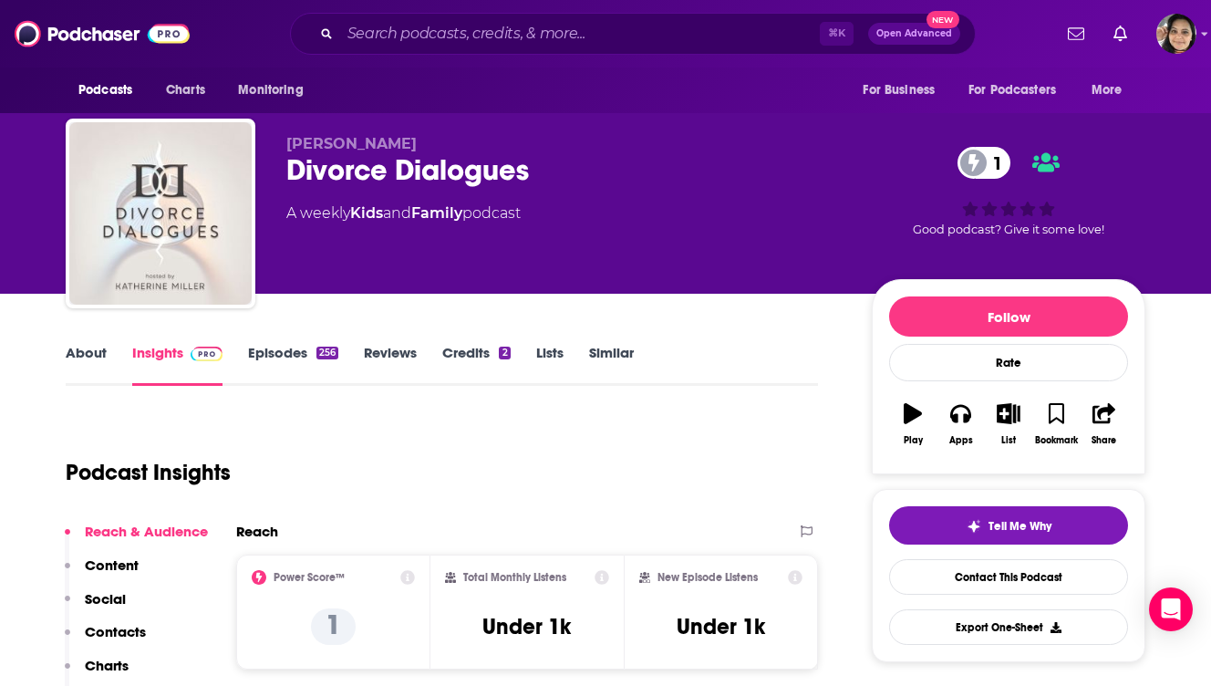
scroll to position [271, 0]
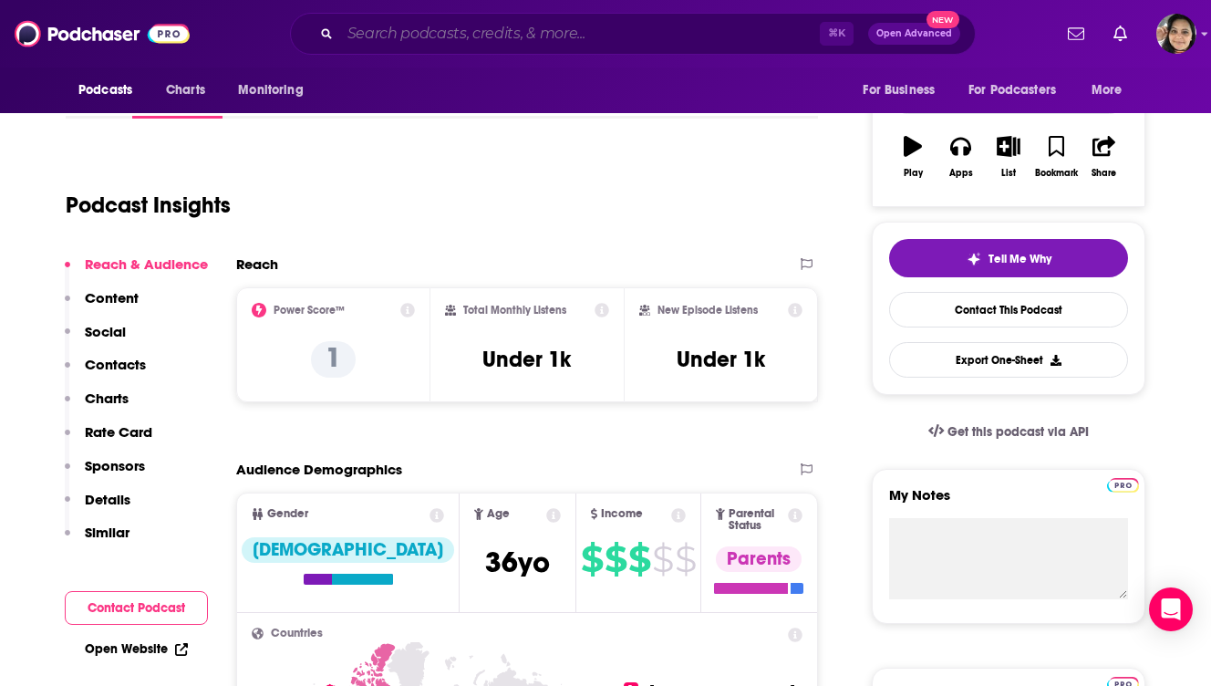
click at [535, 42] on input "Search podcasts, credits, & more..." at bounding box center [580, 33] width 480 height 29
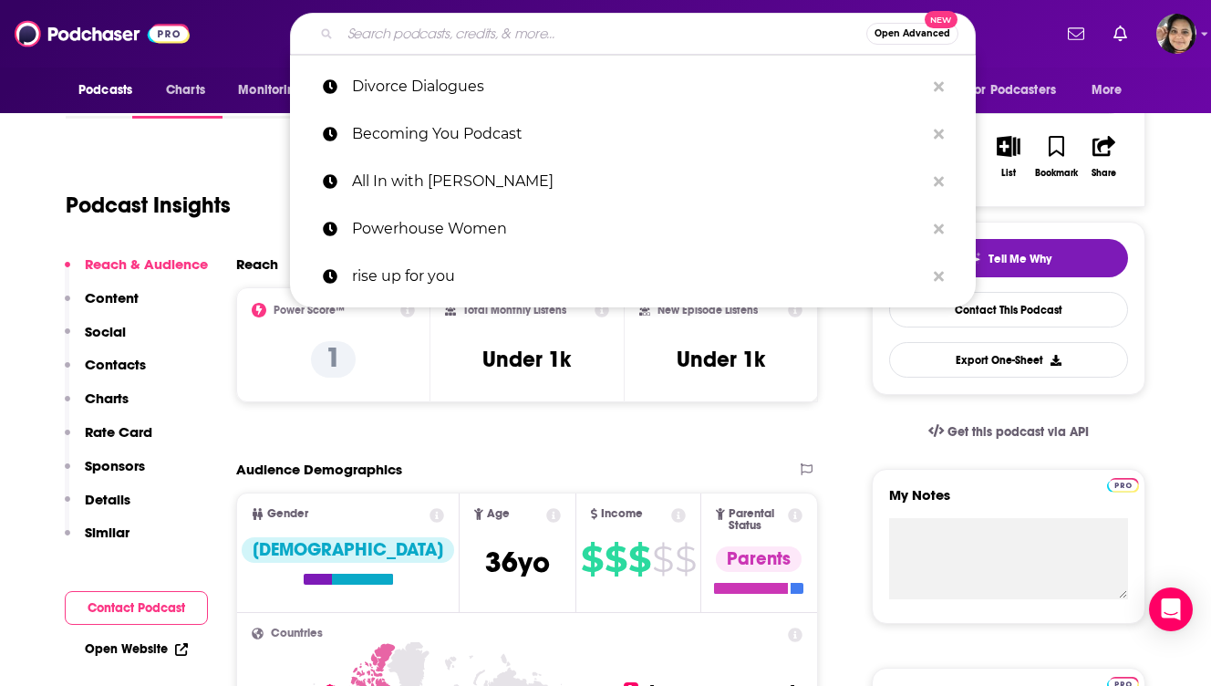
paste input "Don’t Mom Alone"
type input "Don’t Mom Alone"
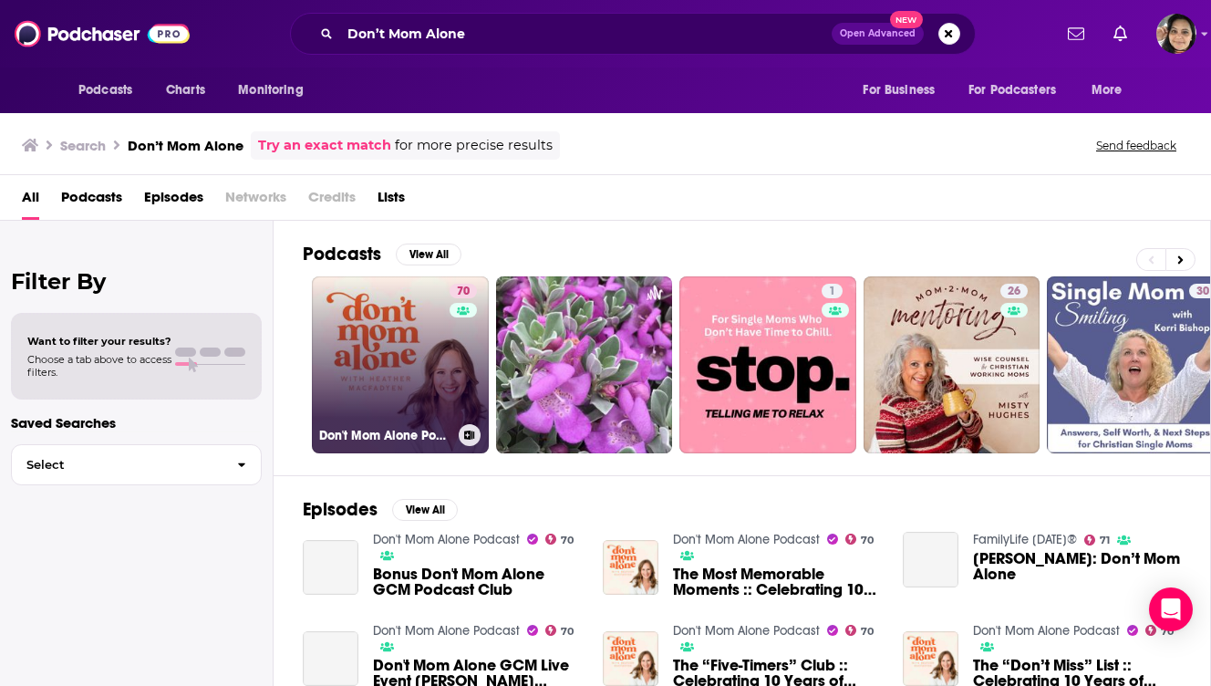
click at [355, 364] on link "70 Don't Mom Alone Podcast" at bounding box center [400, 364] width 177 height 177
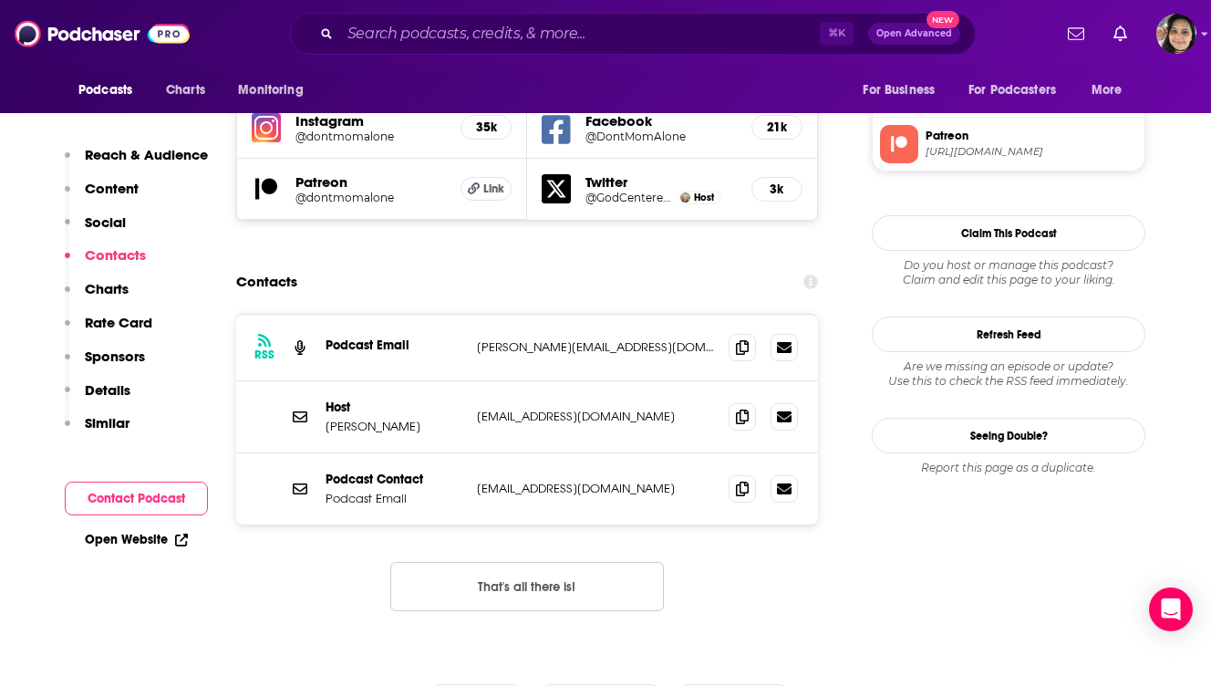
scroll to position [1650, 0]
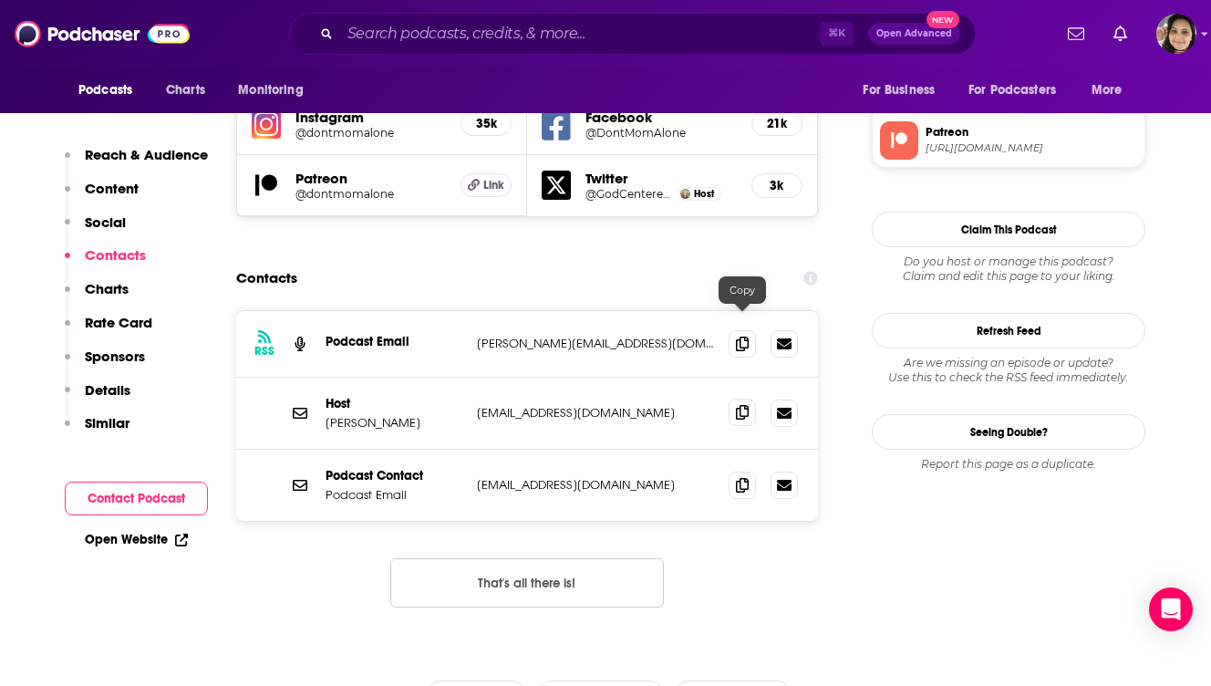
click at [748, 405] on icon at bounding box center [742, 412] width 13 height 15
click at [742, 336] on icon at bounding box center [742, 343] width 13 height 15
